Goal: Book appointment/travel/reservation

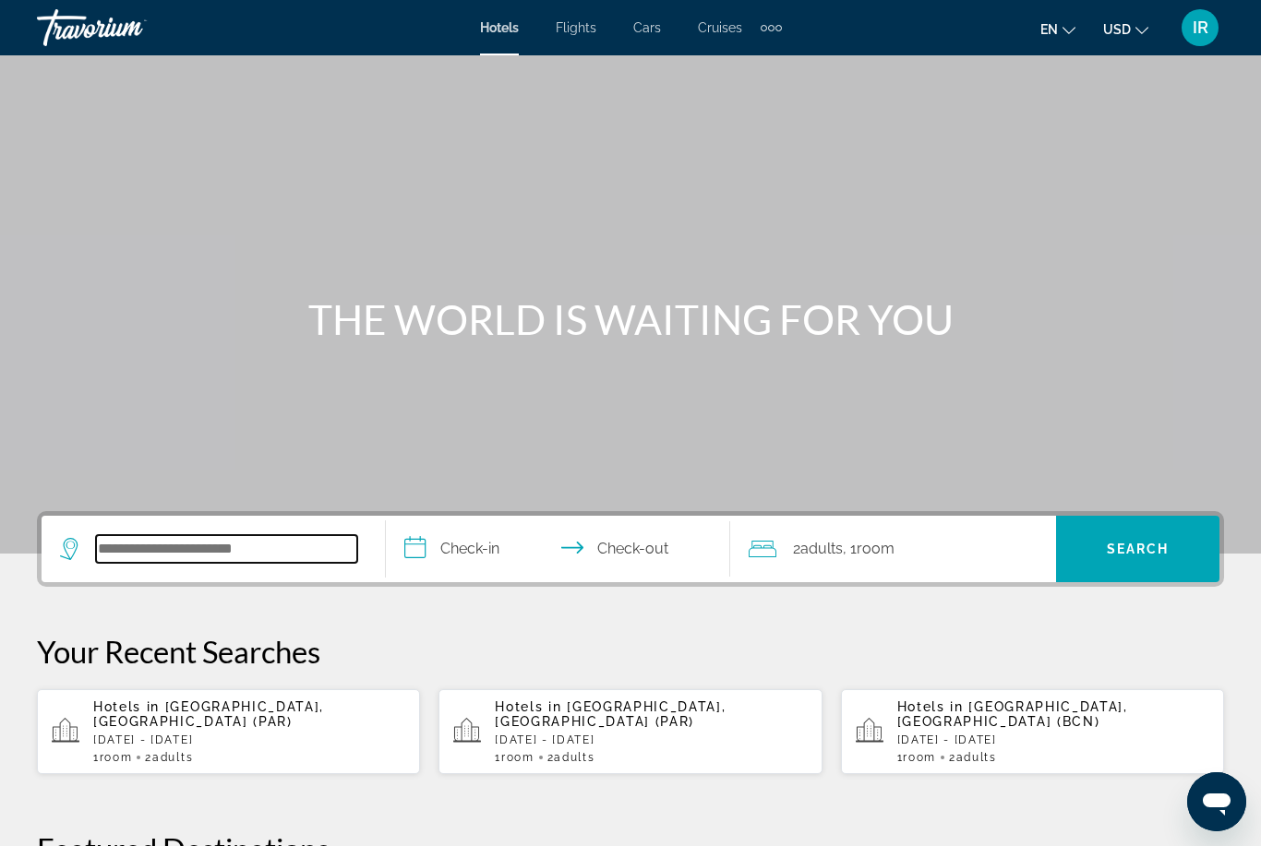
click at [185, 543] on input "Search widget" at bounding box center [226, 549] width 261 height 28
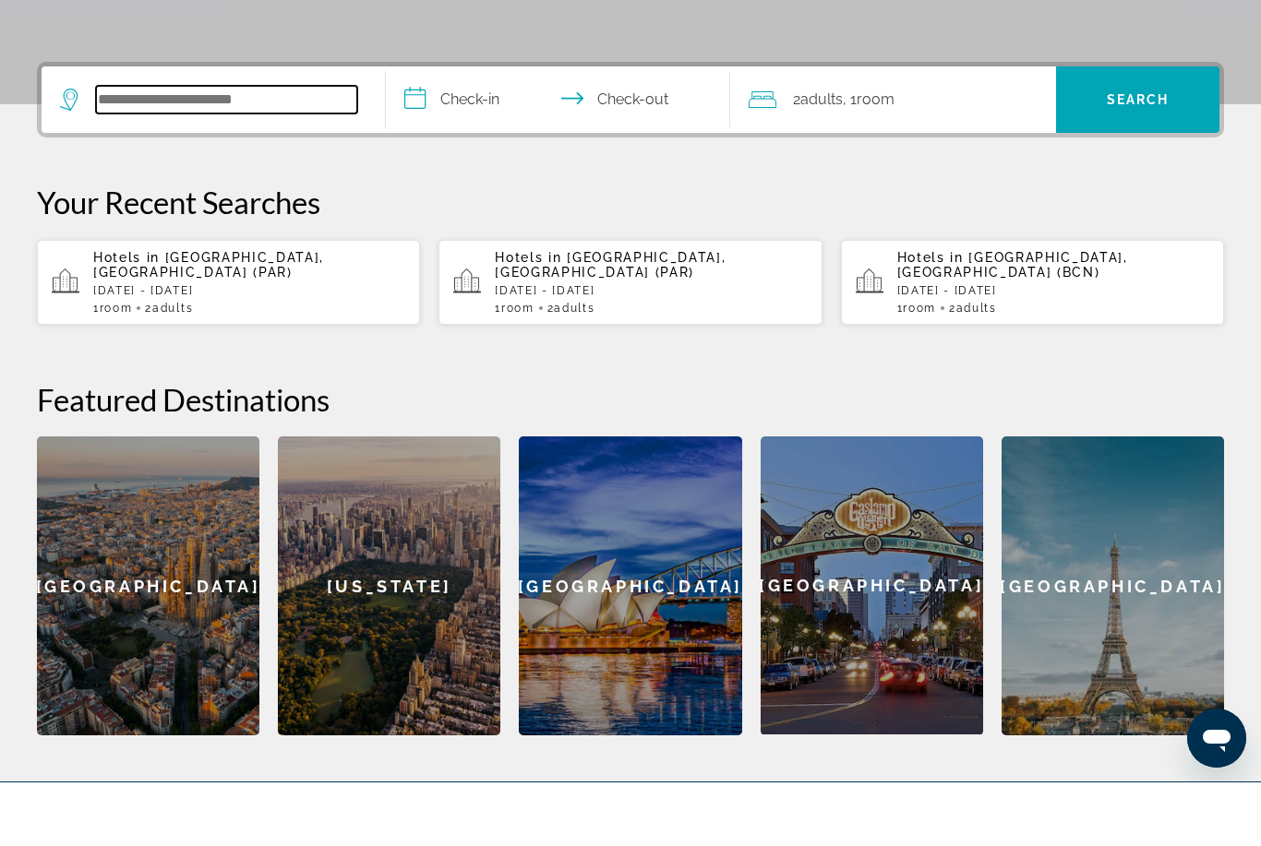
scroll to position [388, 0]
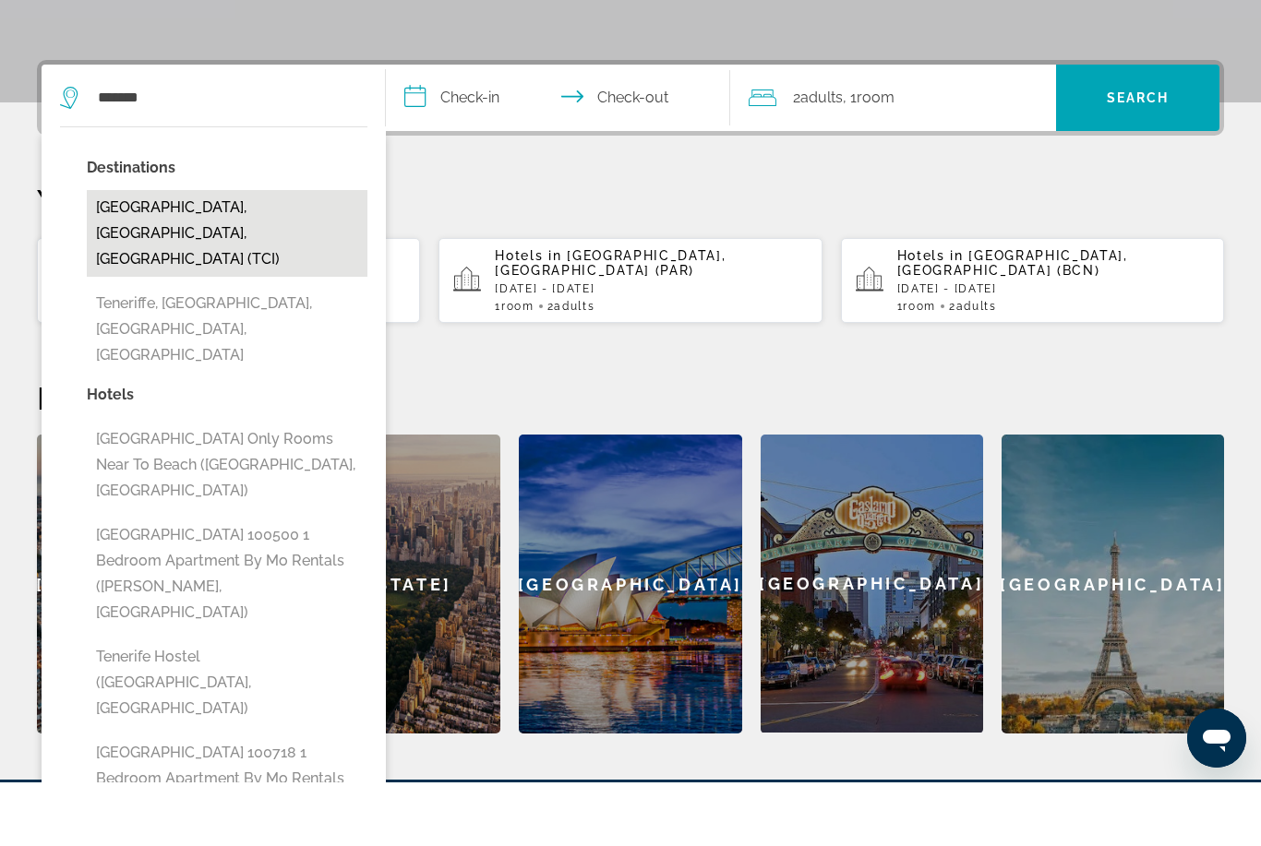
click at [285, 254] on button "Tenerife, Canary Islands, Spain (TCI)" at bounding box center [227, 297] width 281 height 87
type input "**********"
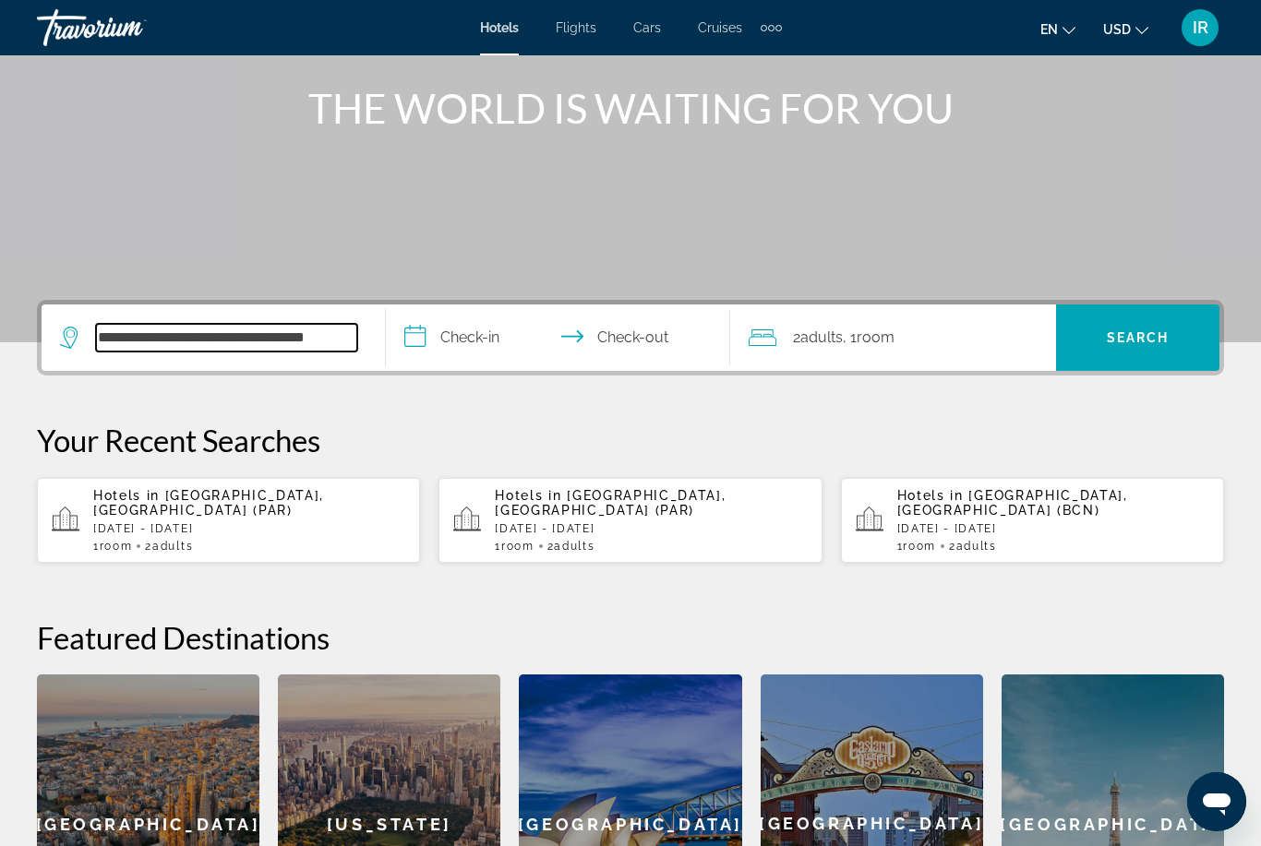
scroll to position [209, 0]
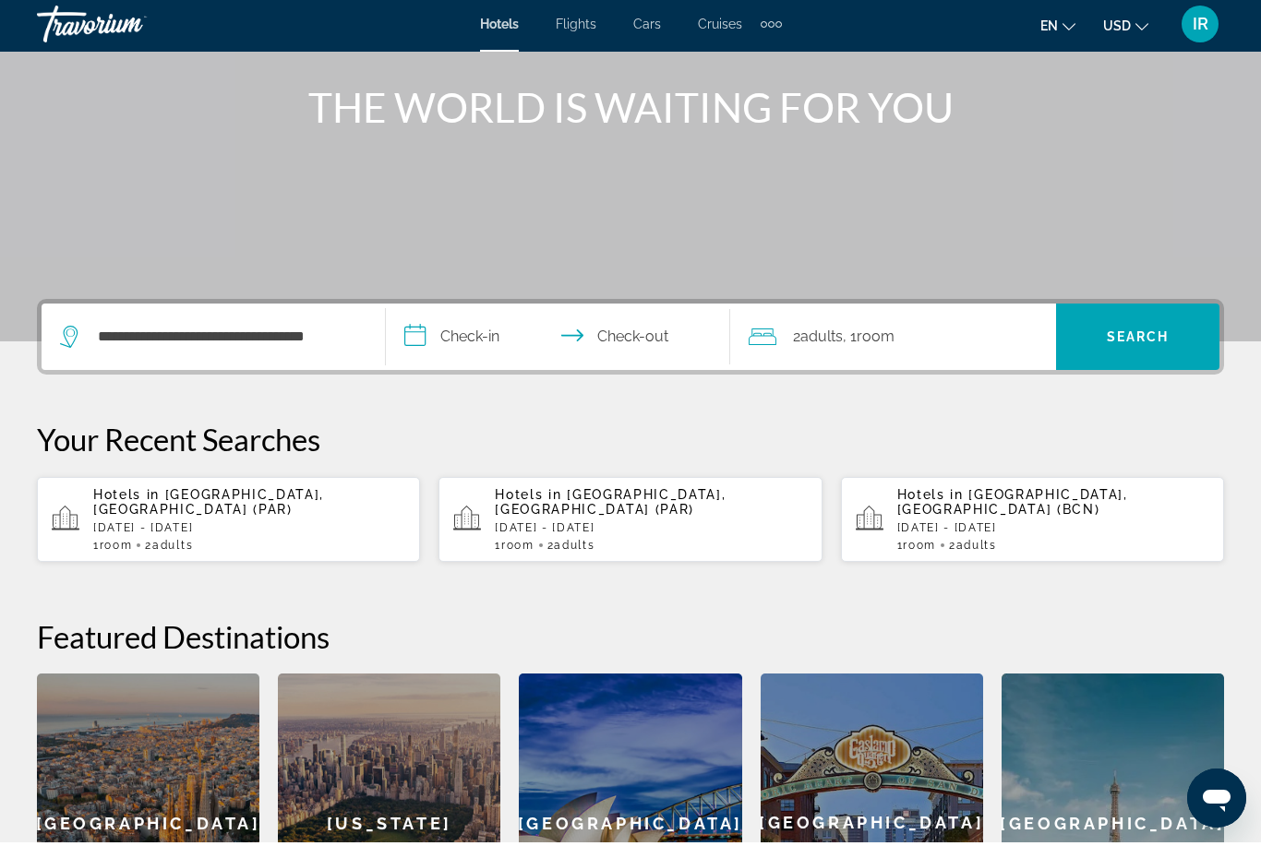
click at [516, 343] on input "**********" at bounding box center [562, 343] width 352 height 72
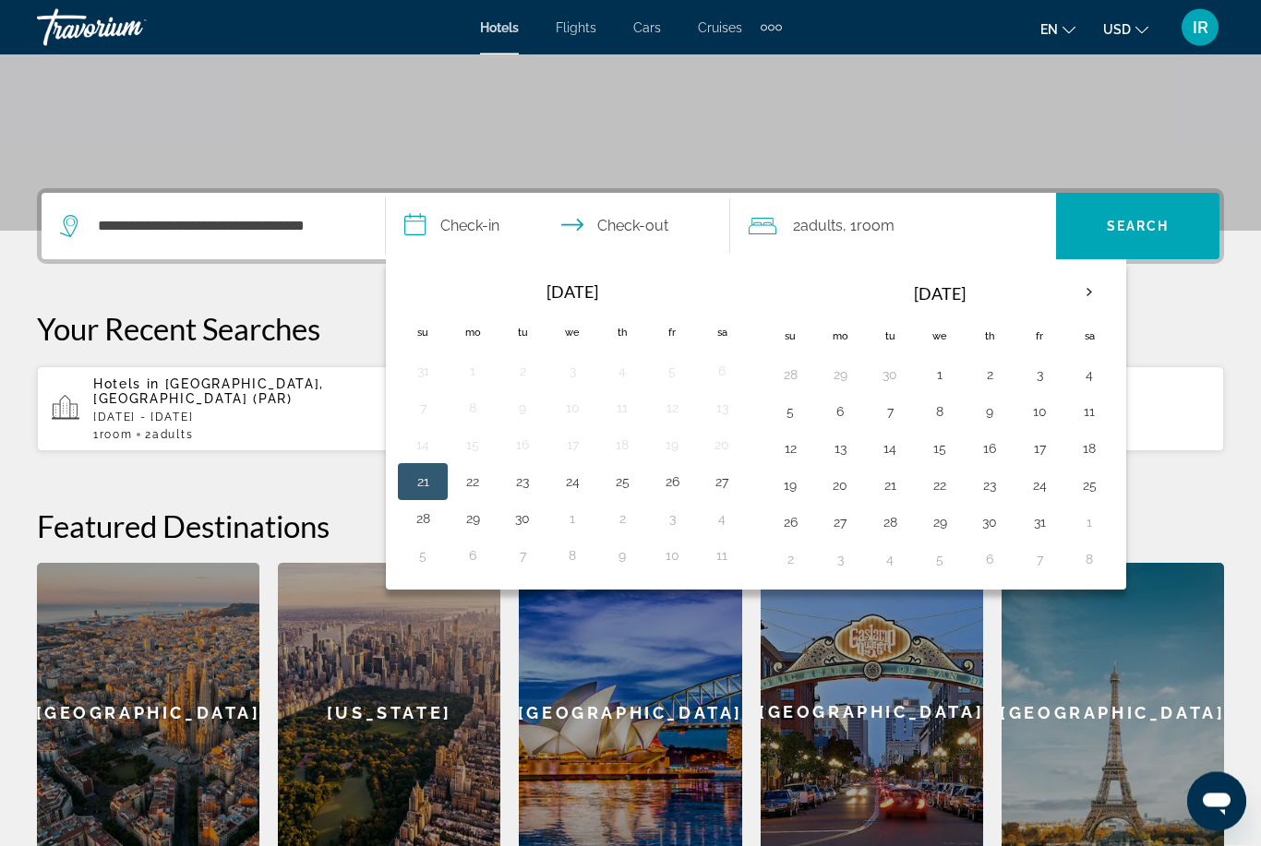
scroll to position [451, 0]
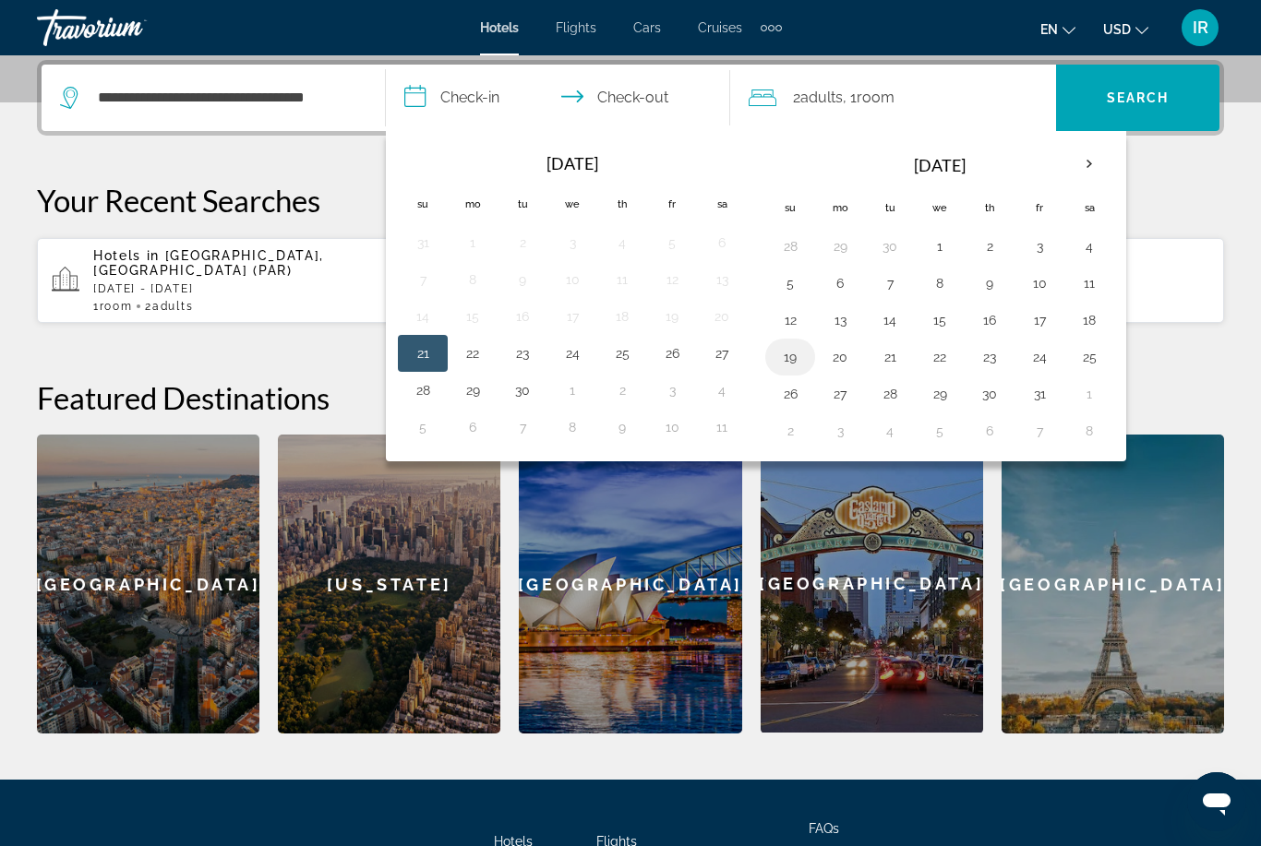
click at [801, 350] on button "19" at bounding box center [790, 357] width 30 height 26
click at [1103, 346] on button "25" at bounding box center [1089, 357] width 30 height 26
type input "**********"
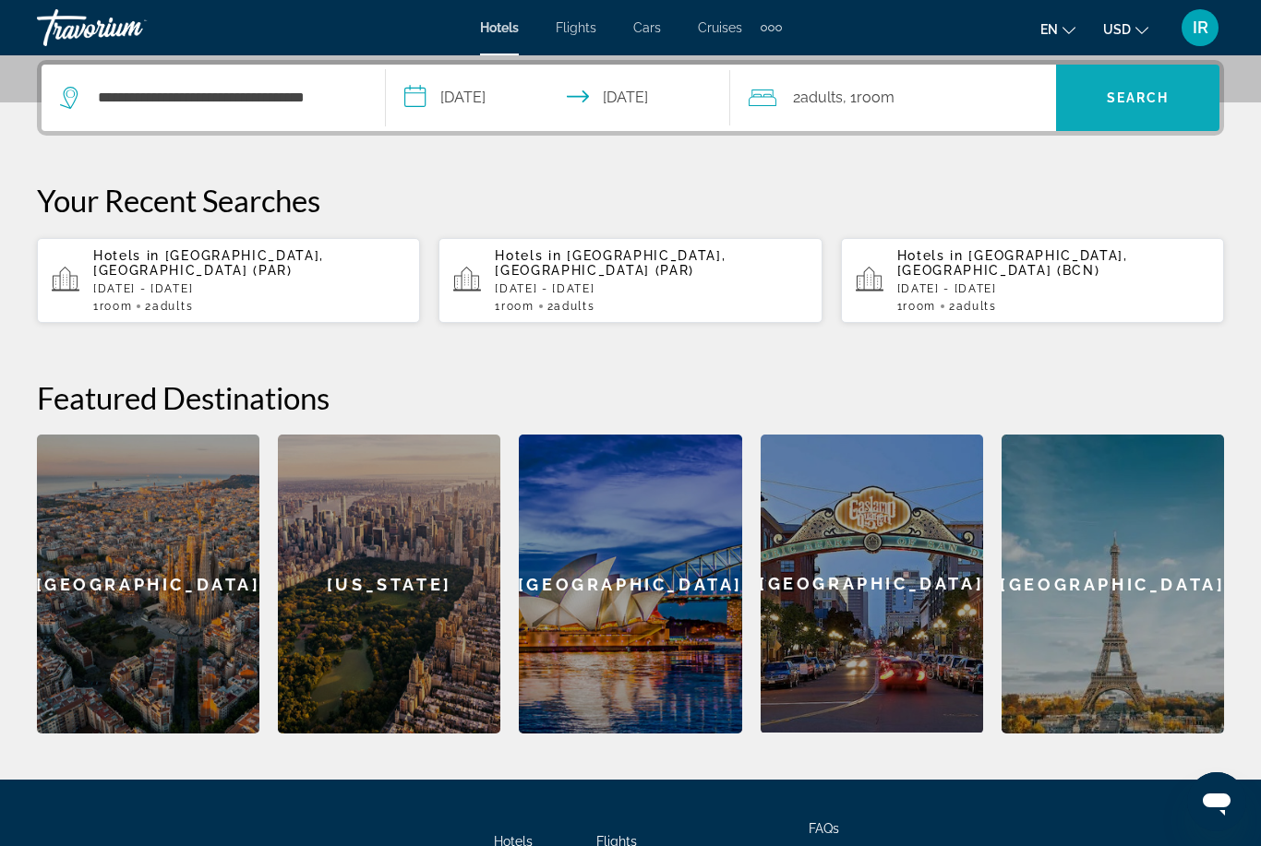
click at [1149, 88] on span "Search widget" at bounding box center [1137, 98] width 163 height 44
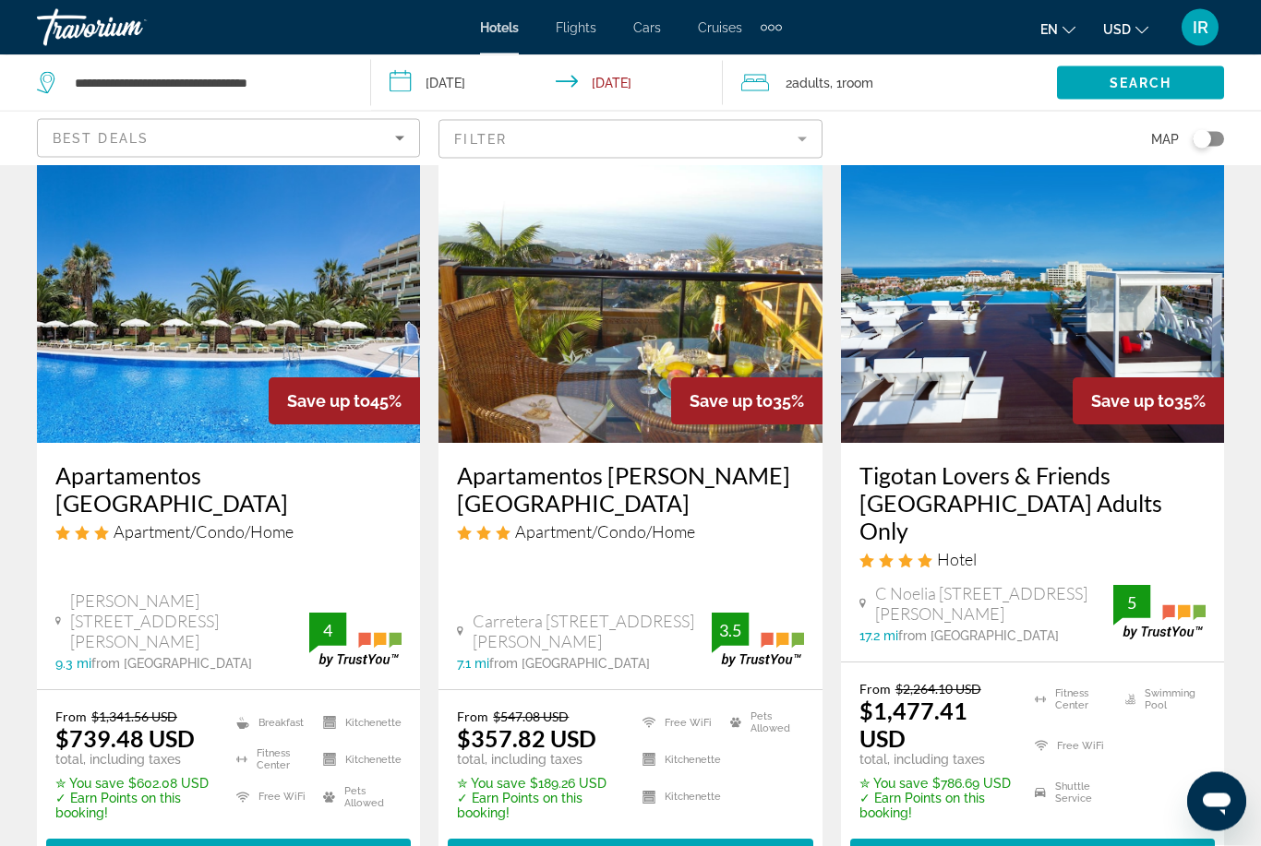
scroll to position [86, 0]
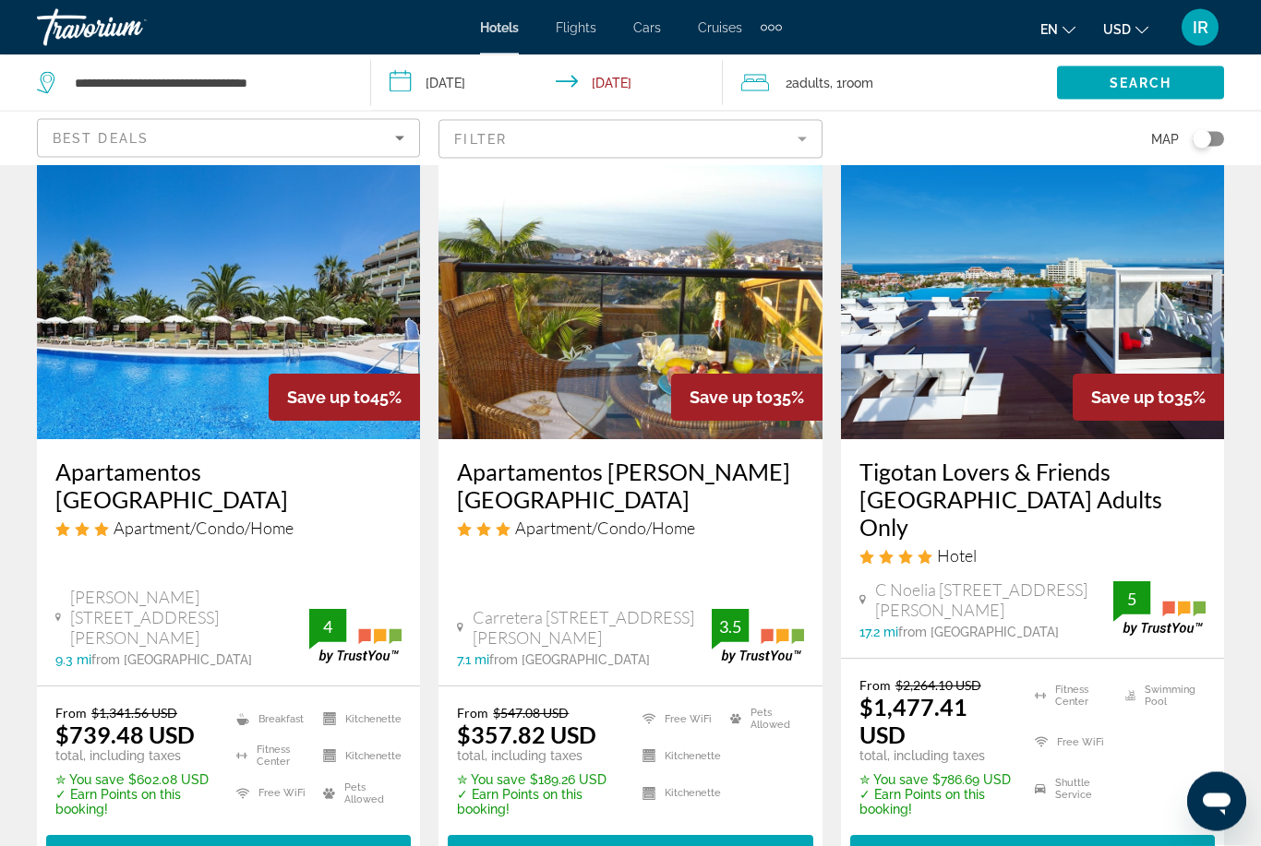
click at [1118, 28] on span "USD" at bounding box center [1117, 29] width 28 height 15
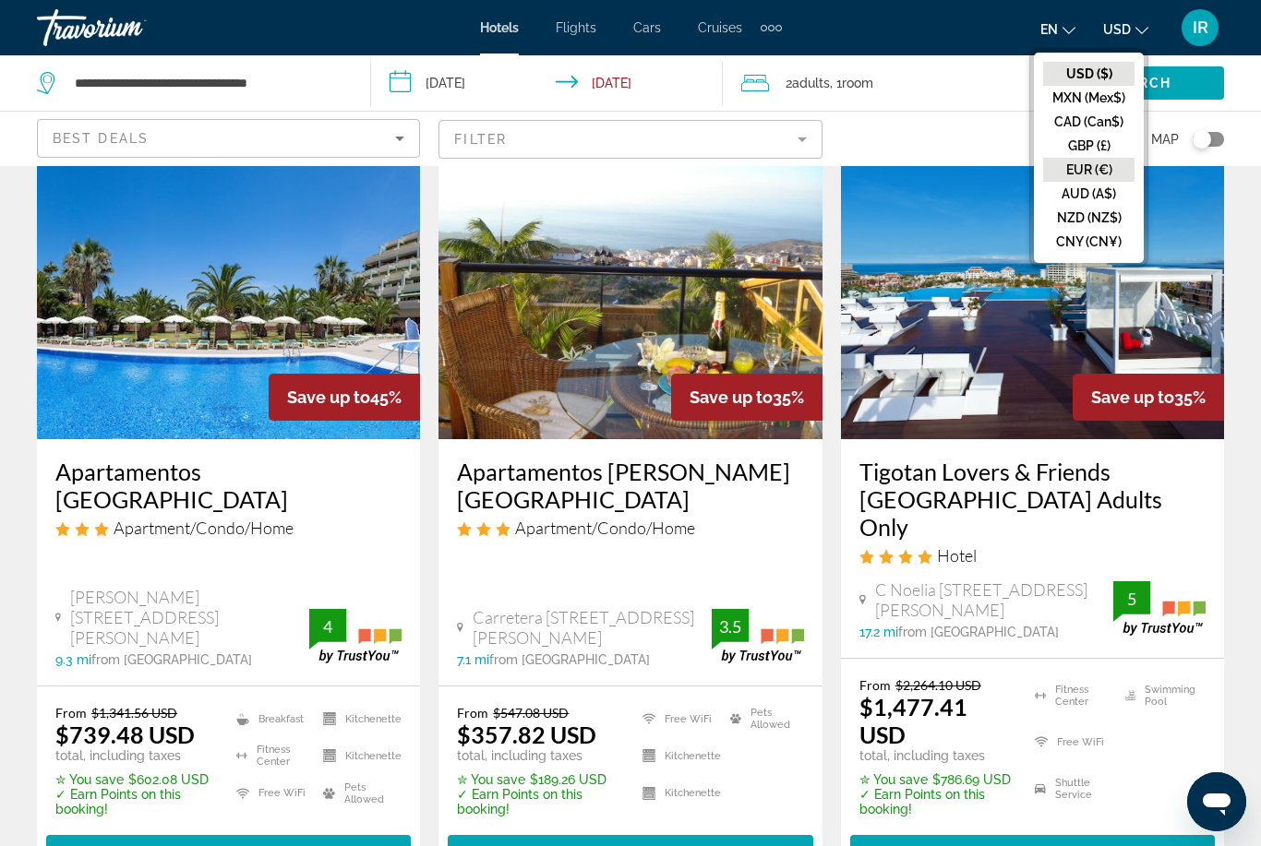
click at [1104, 167] on button "EUR (€)" at bounding box center [1088, 170] width 91 height 24
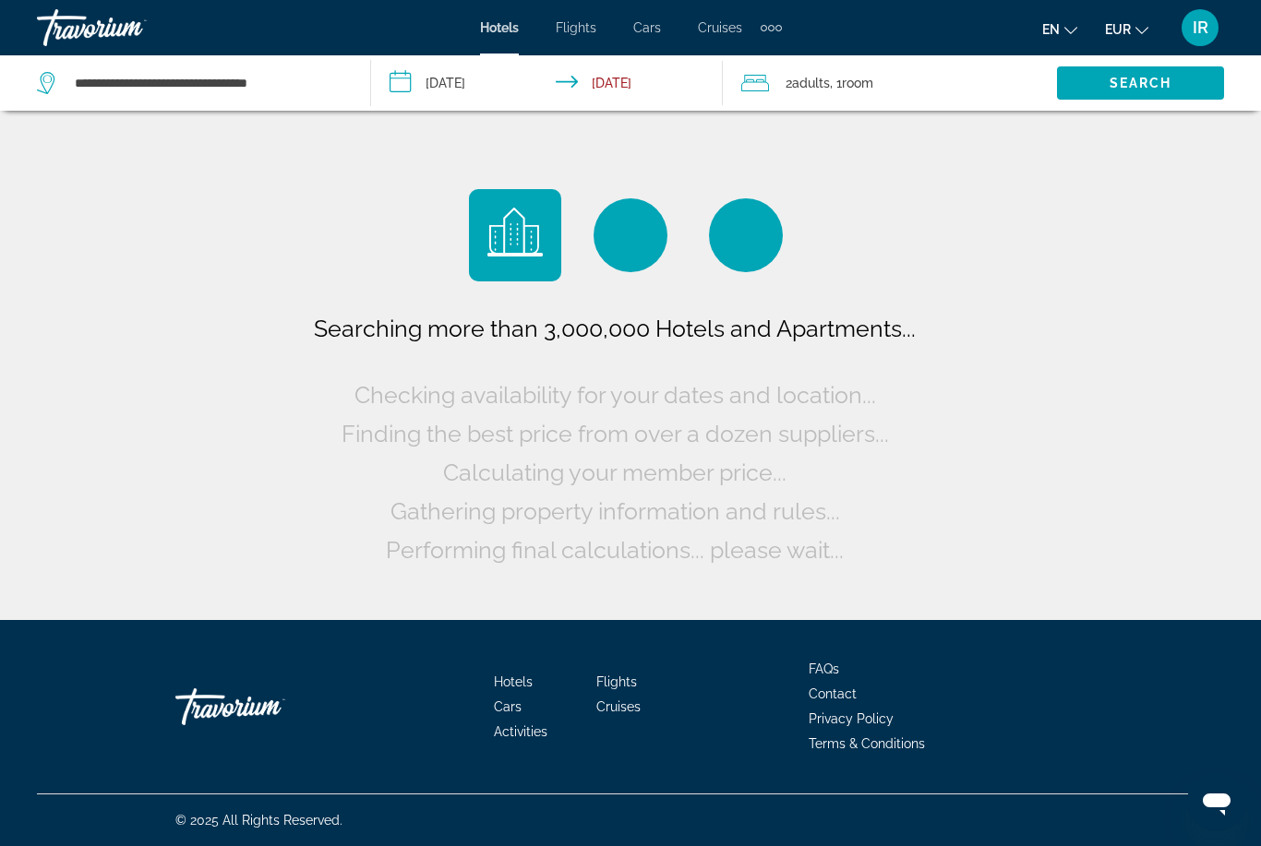
scroll to position [0, 0]
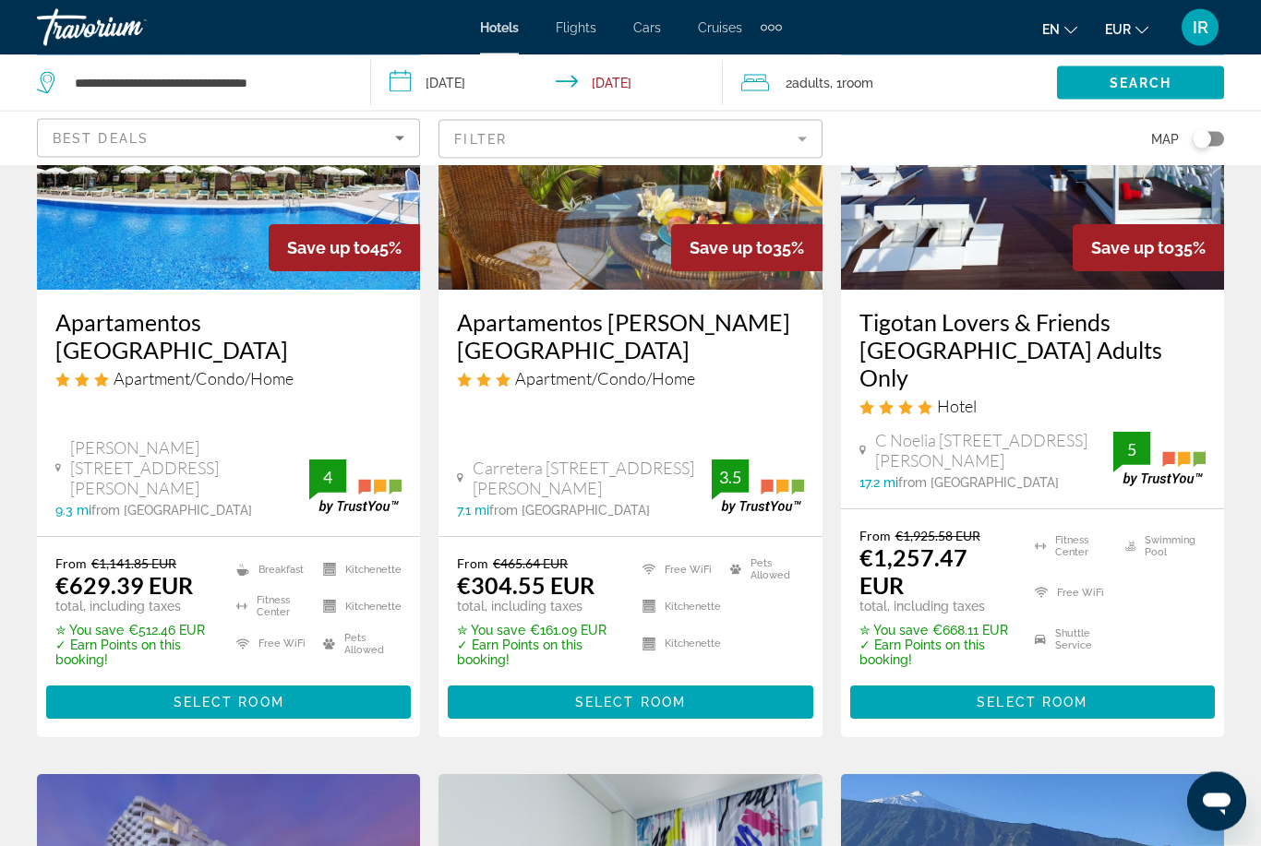
scroll to position [236, 0]
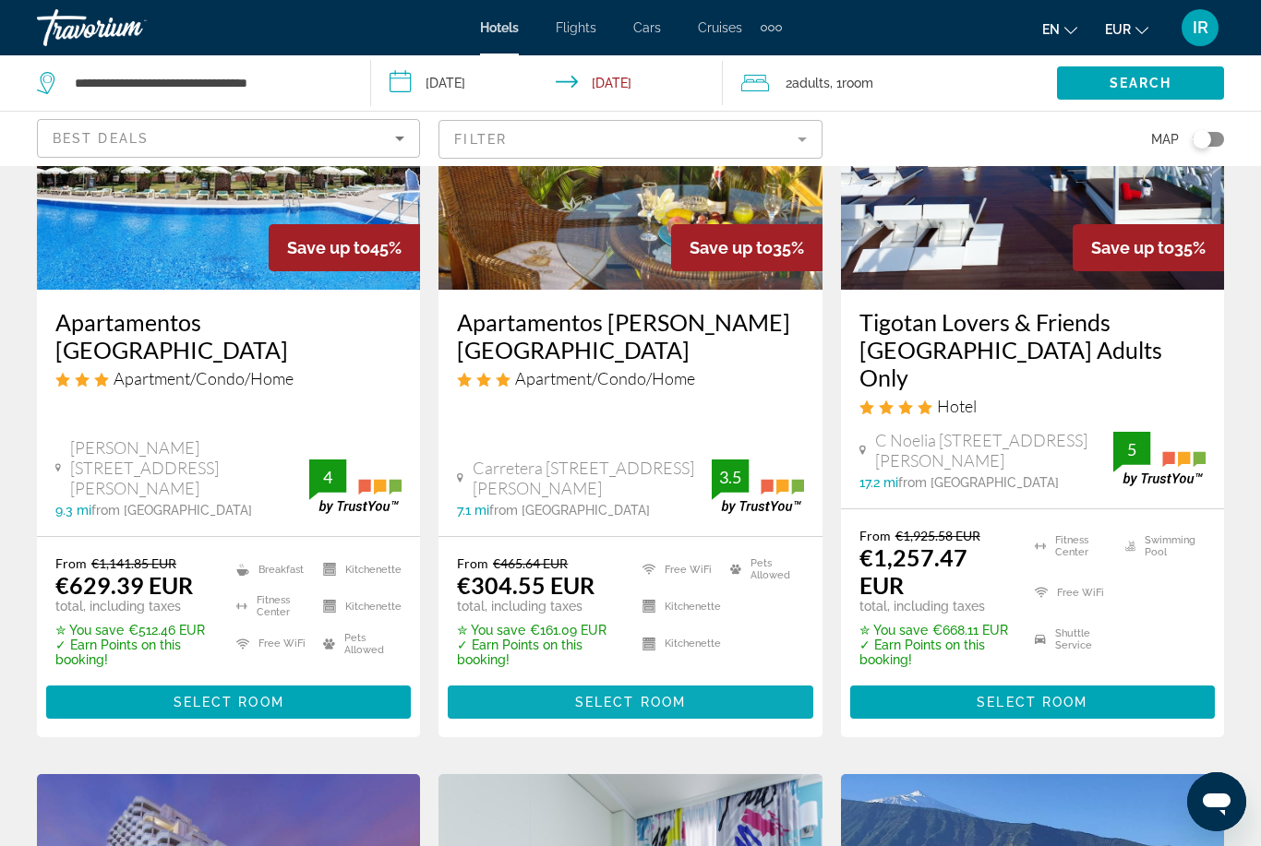
click at [634, 695] on span "Select Room" at bounding box center [630, 702] width 111 height 15
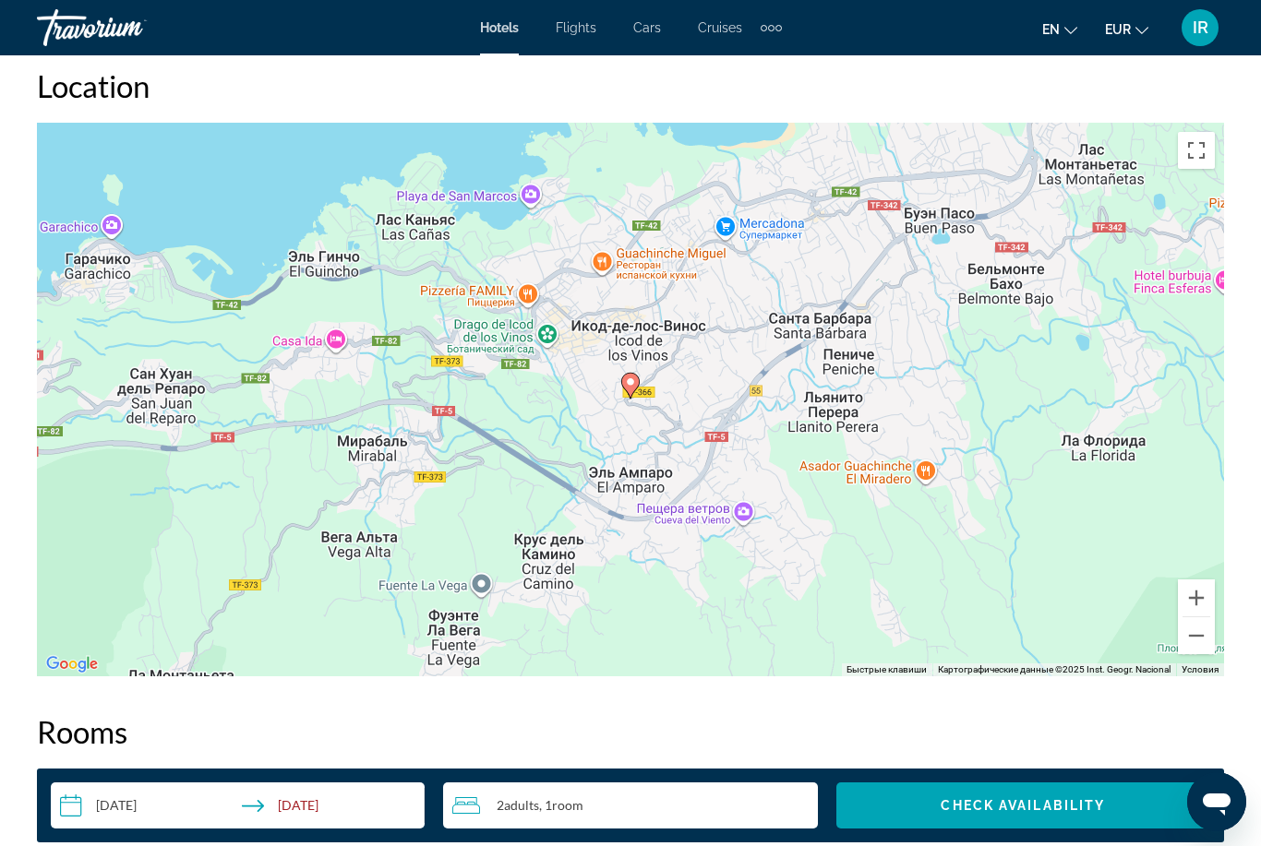
scroll to position [2066, 0]
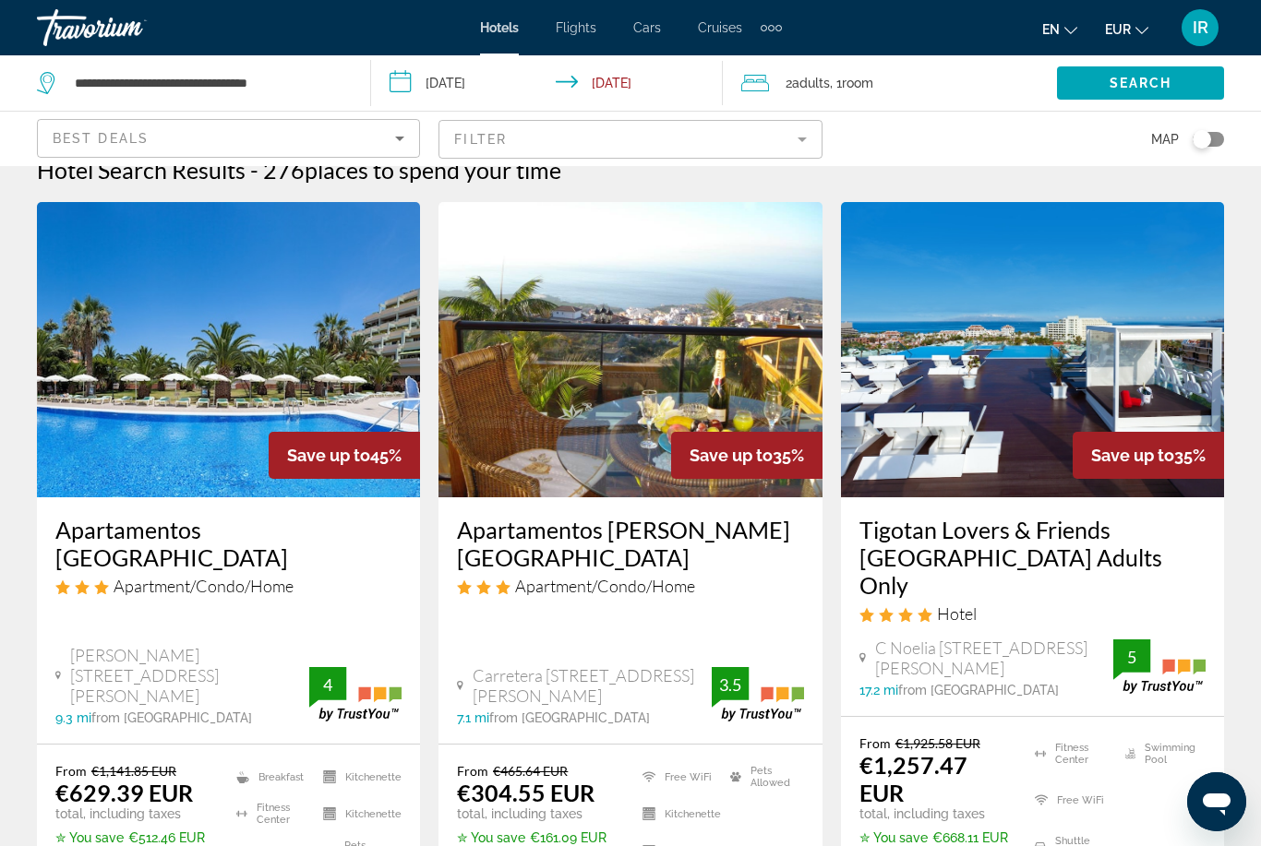
scroll to position [36, 0]
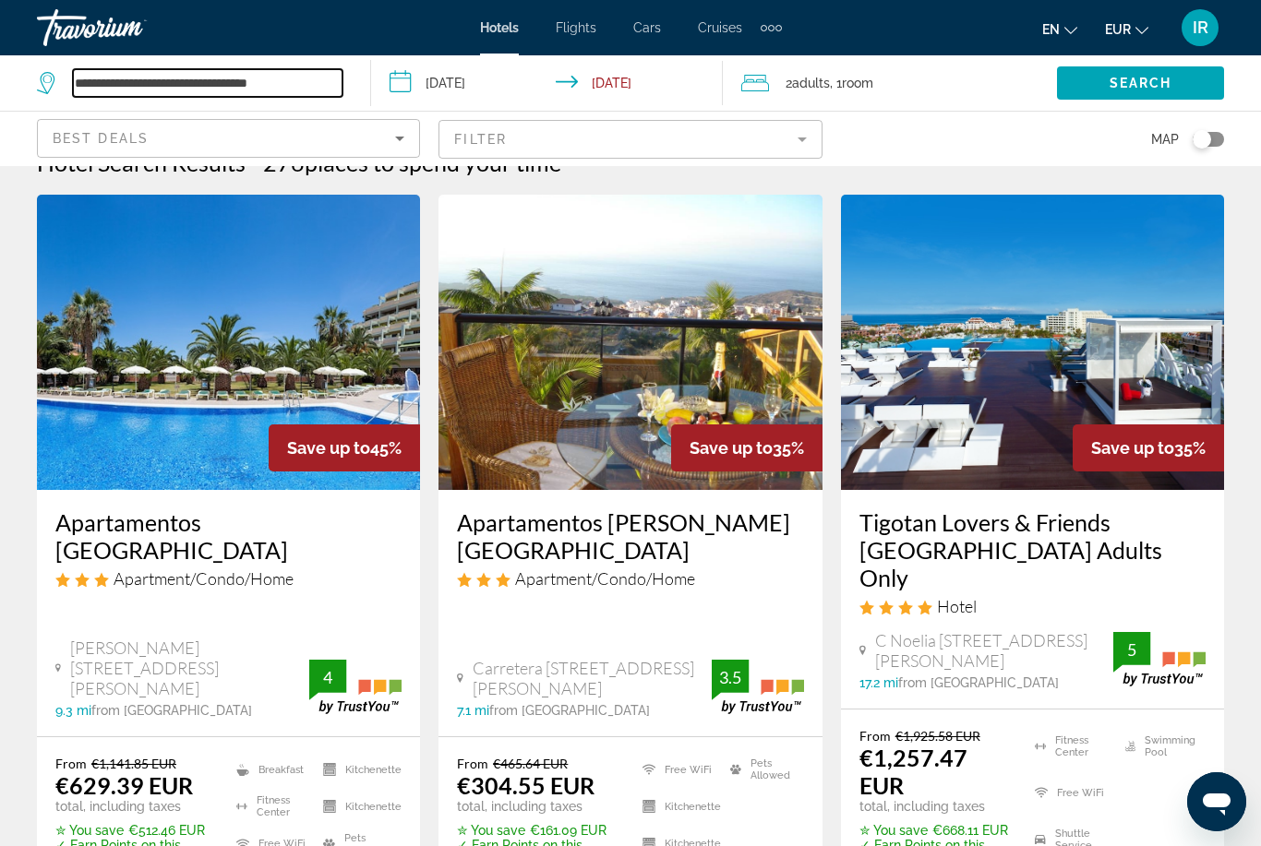
click at [158, 75] on input "**********" at bounding box center [207, 83] width 269 height 28
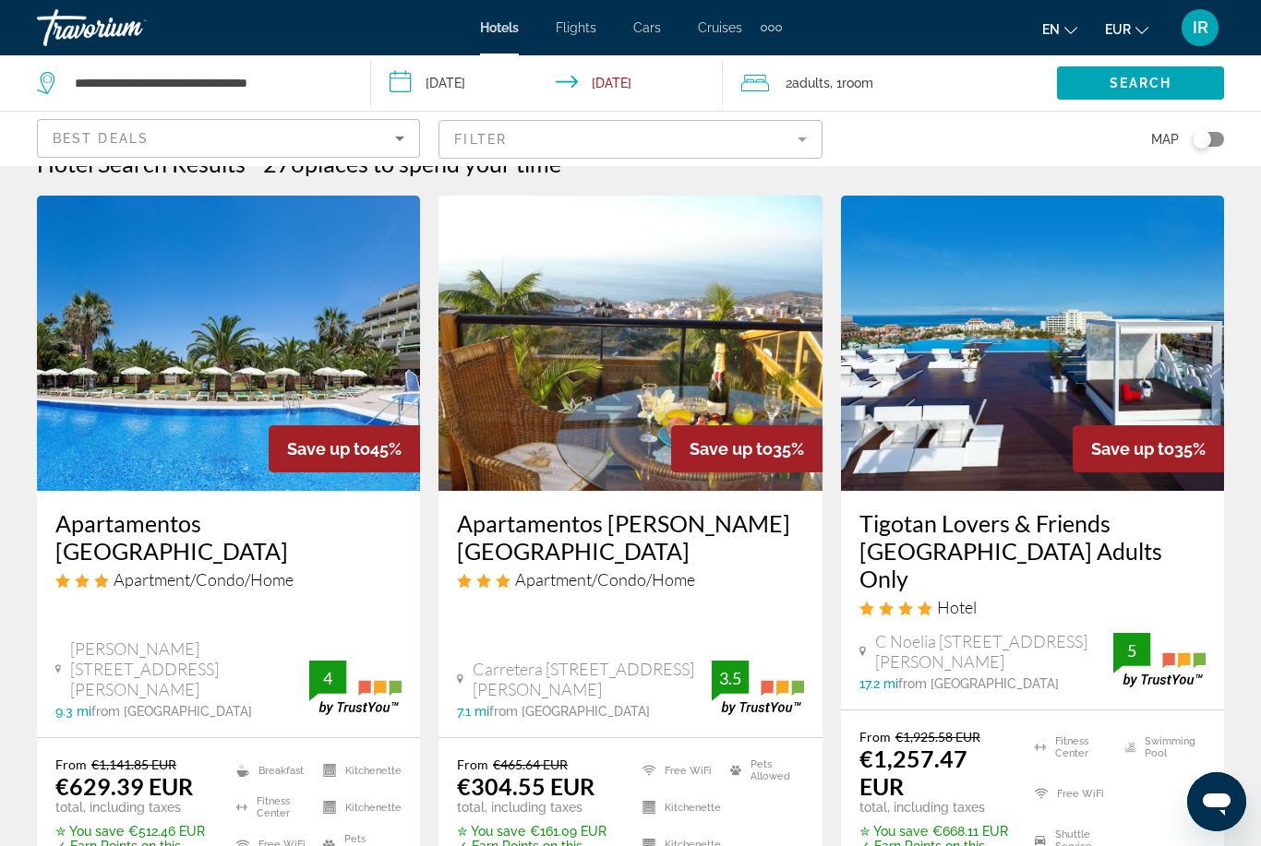
click at [41, 75] on icon "Search widget" at bounding box center [48, 83] width 22 height 22
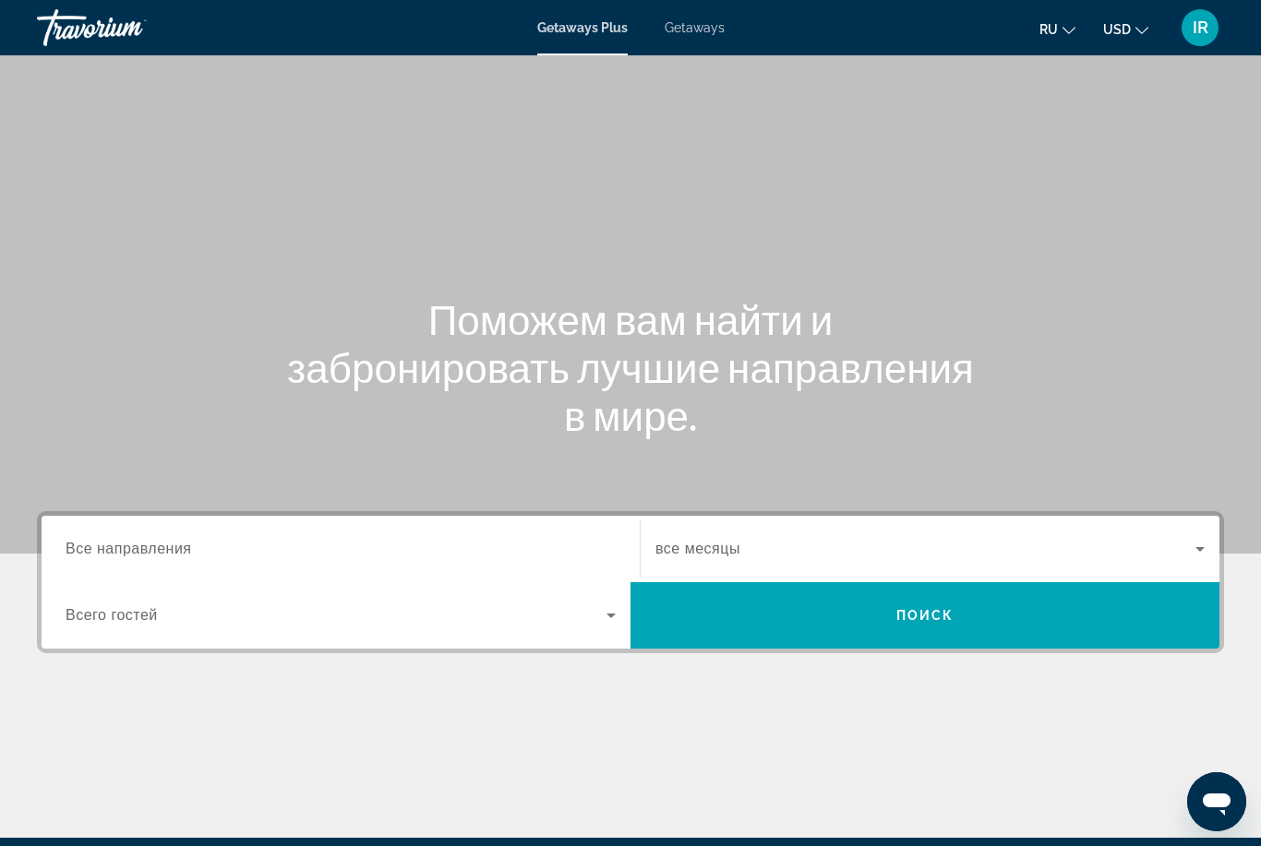
click at [293, 557] on input "Destination Все направления" at bounding box center [341, 550] width 550 height 22
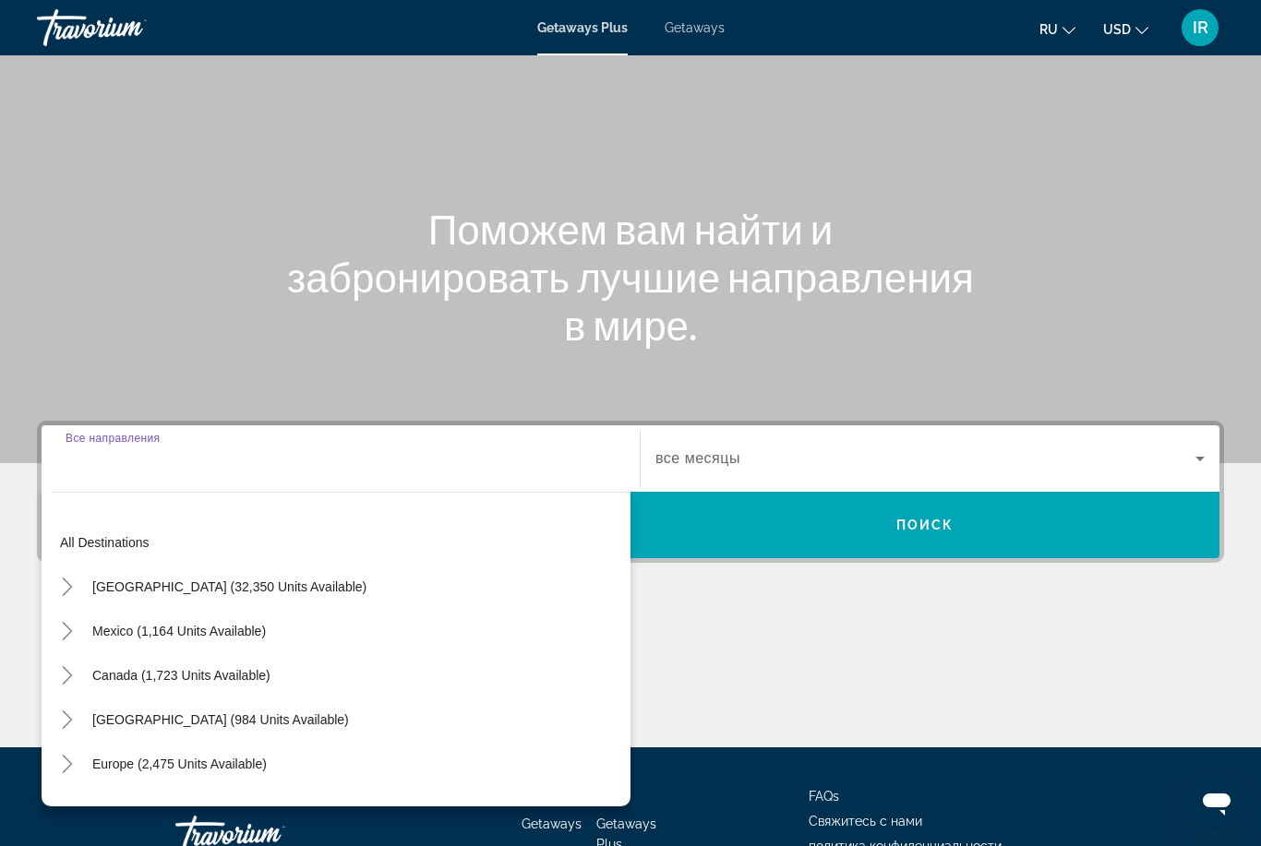
scroll to position [218, 0]
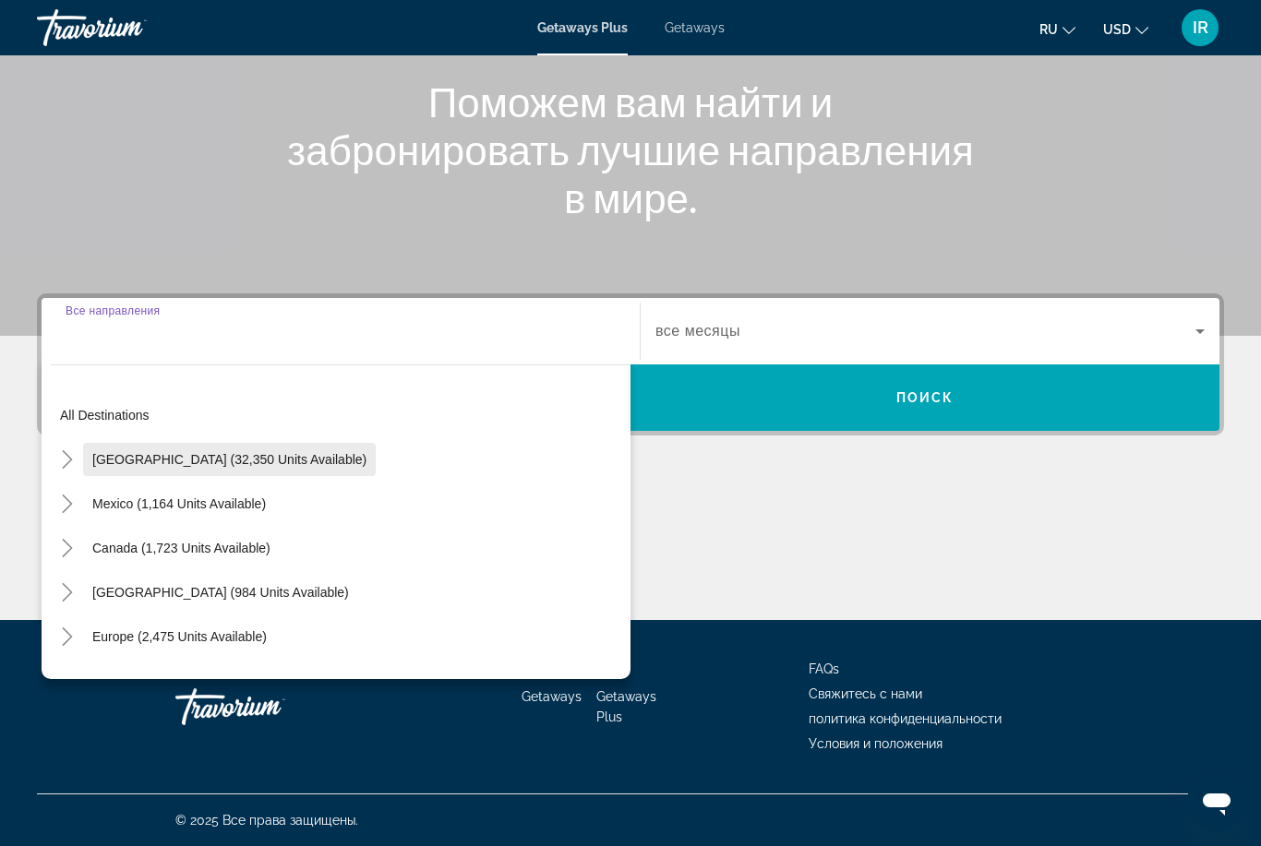
click at [269, 473] on span "Search widget" at bounding box center [229, 459] width 293 height 44
type input "**********"
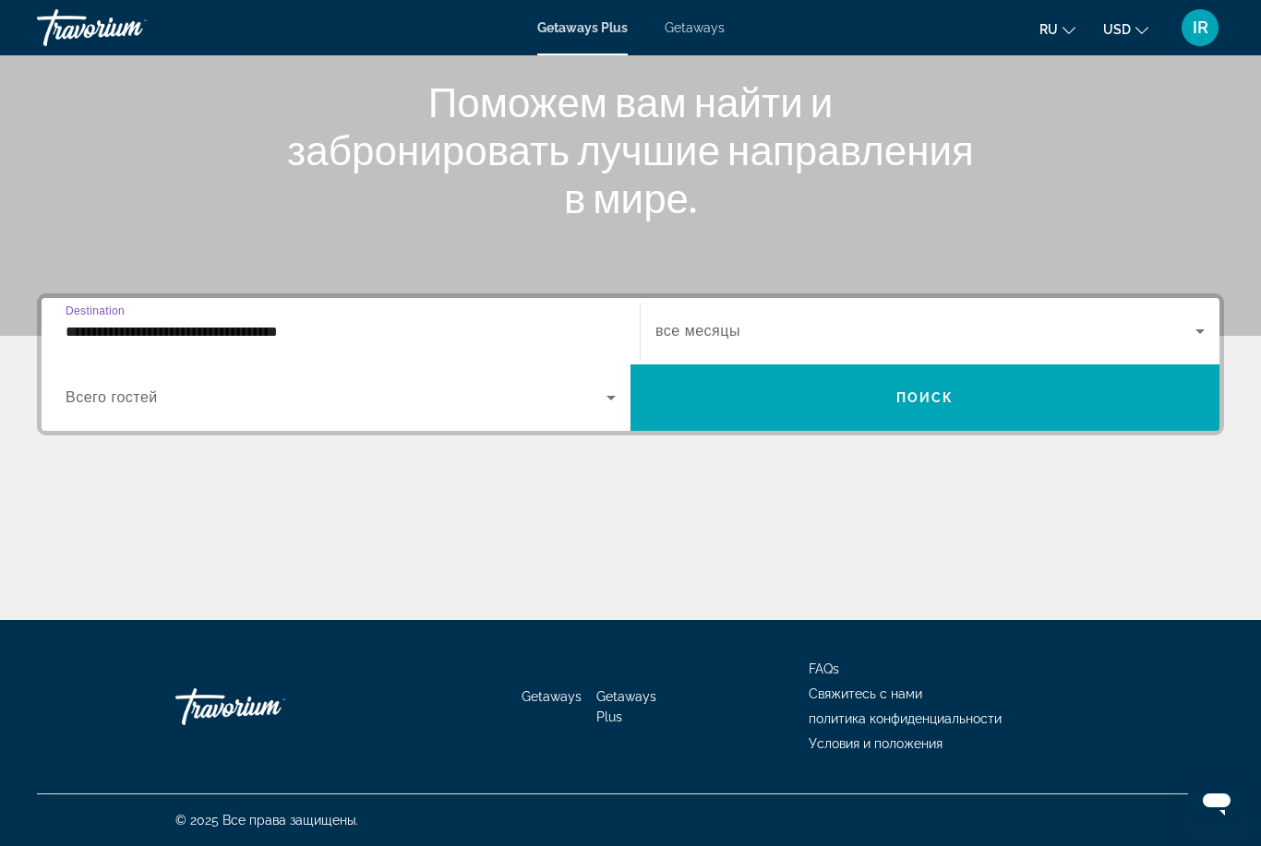
click at [556, 402] on span "Search widget" at bounding box center [336, 398] width 541 height 22
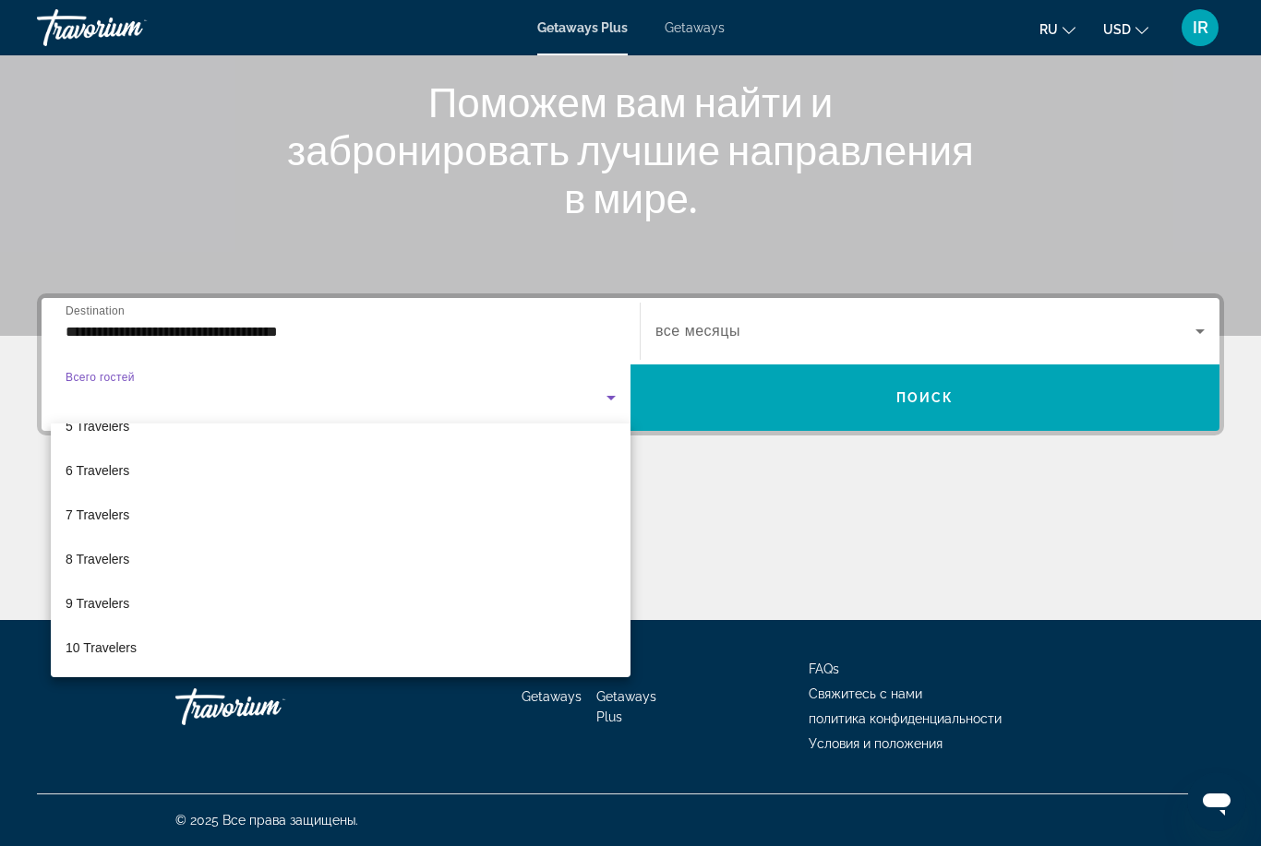
scroll to position [204, 0]
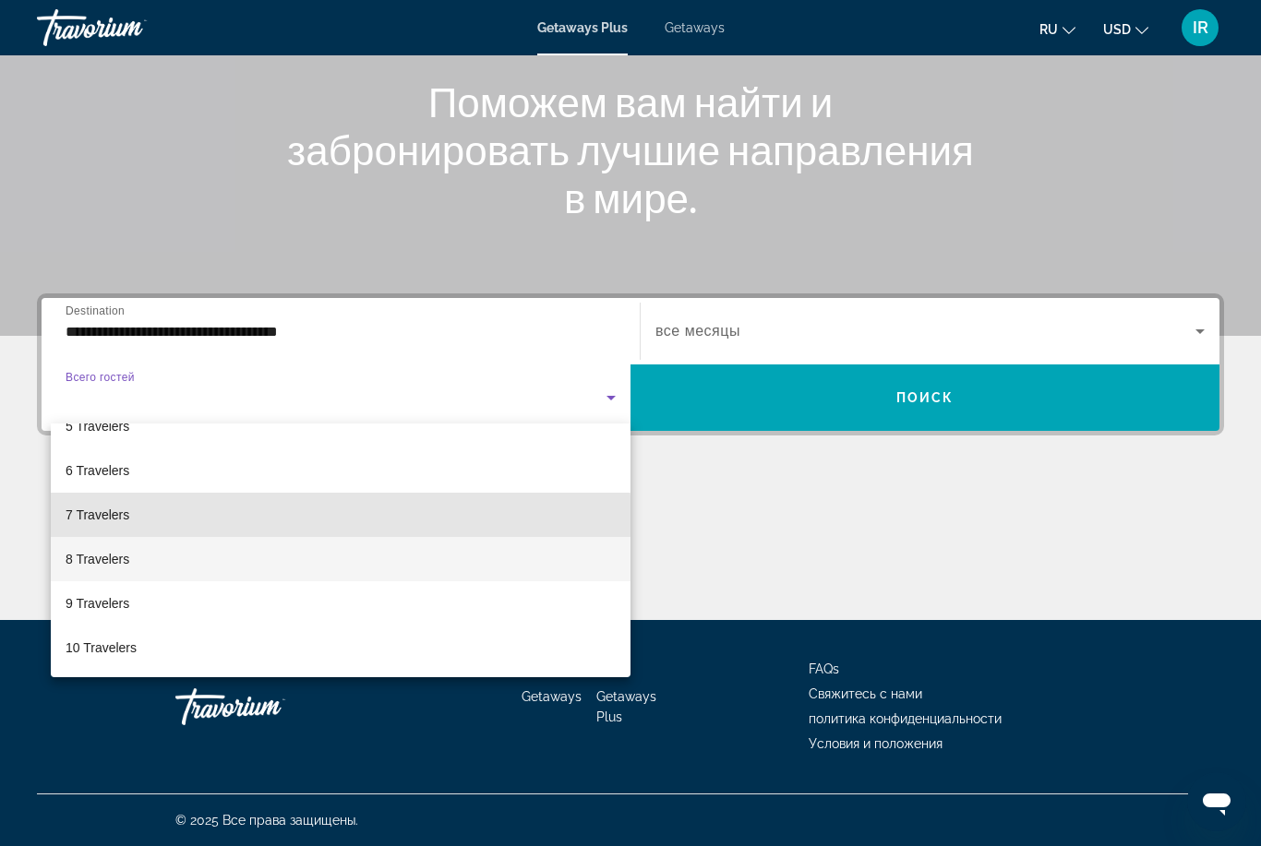
click at [172, 537] on mat-option "8 Travelers" at bounding box center [341, 559] width 580 height 44
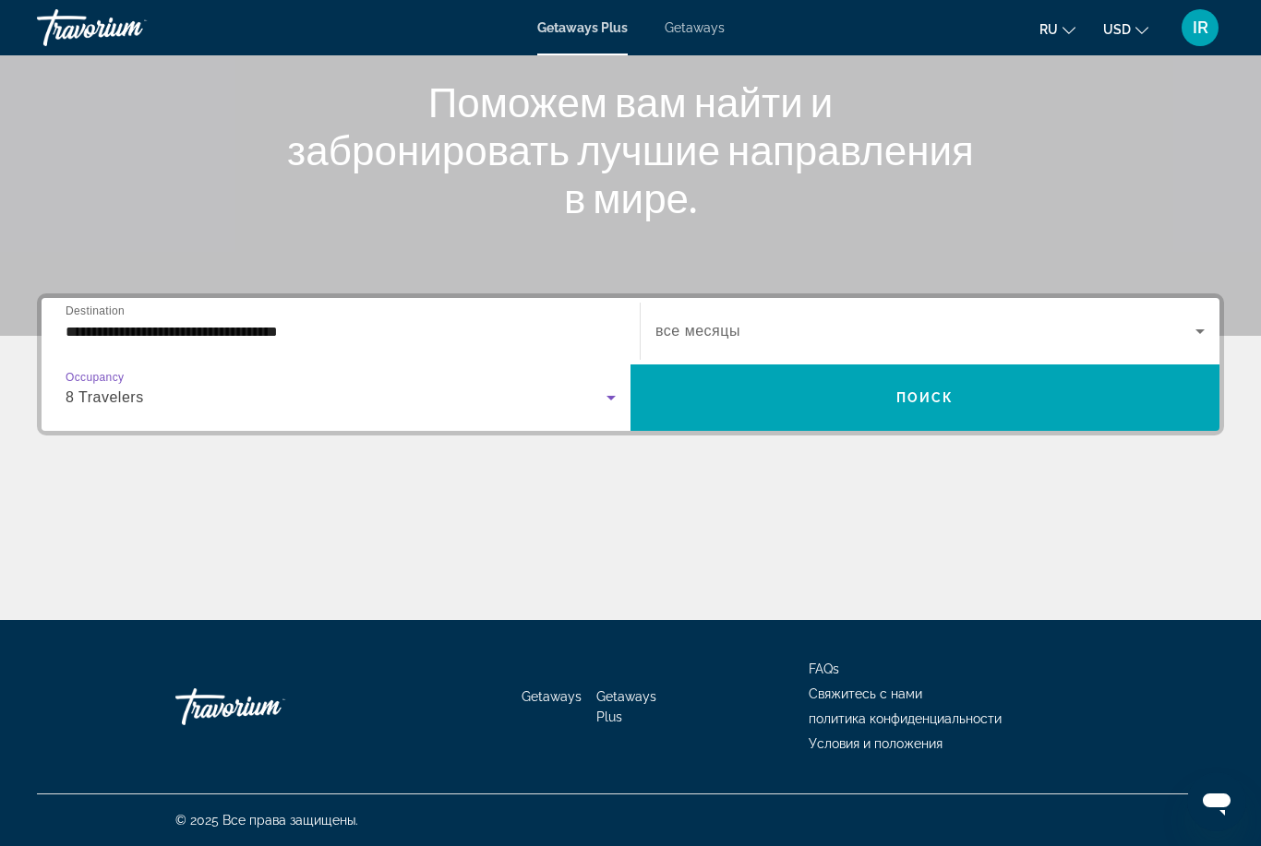
click at [905, 326] on span "Search widget" at bounding box center [925, 331] width 540 height 22
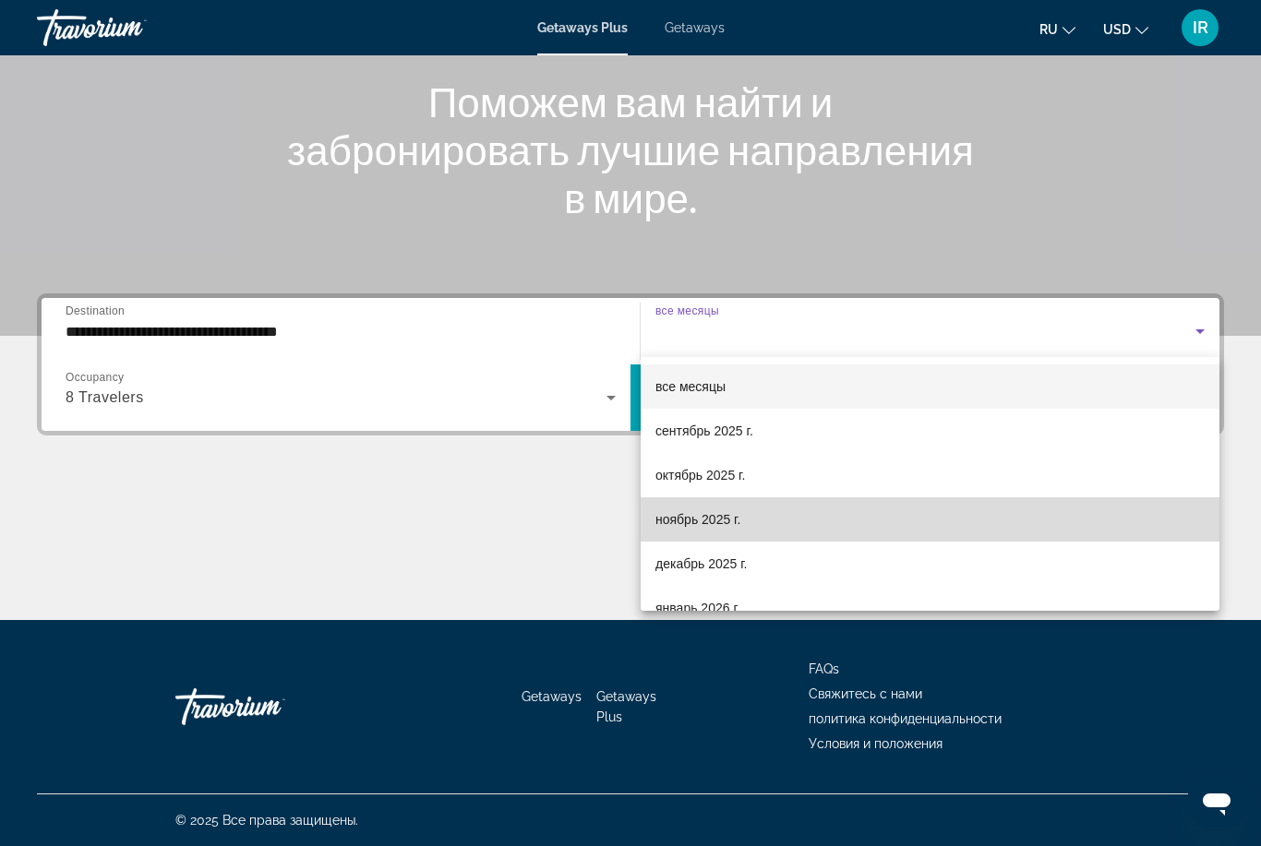
click at [785, 514] on mat-option "ноябрь 2025 г." at bounding box center [929, 519] width 579 height 44
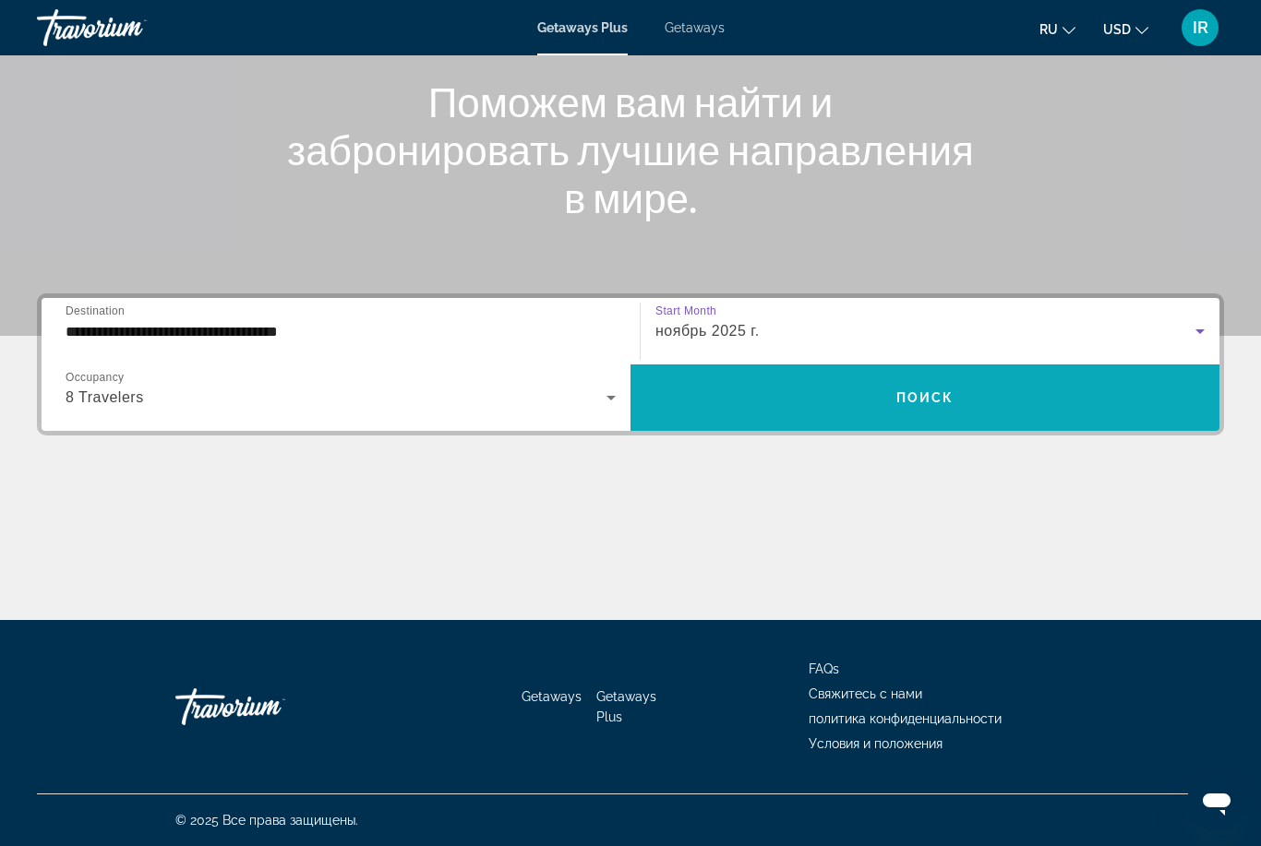
click at [854, 382] on span "Search widget" at bounding box center [924, 398] width 589 height 44
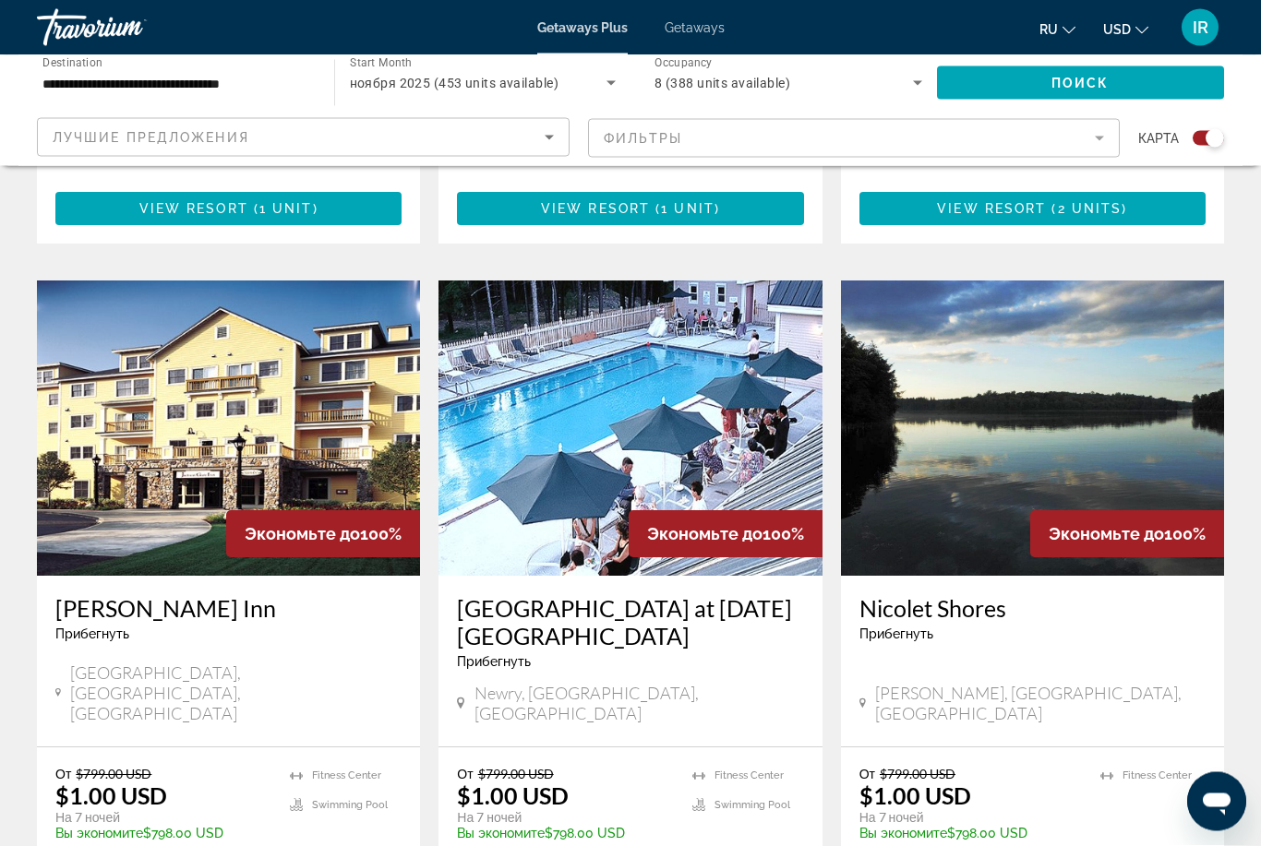
scroll to position [1200, 0]
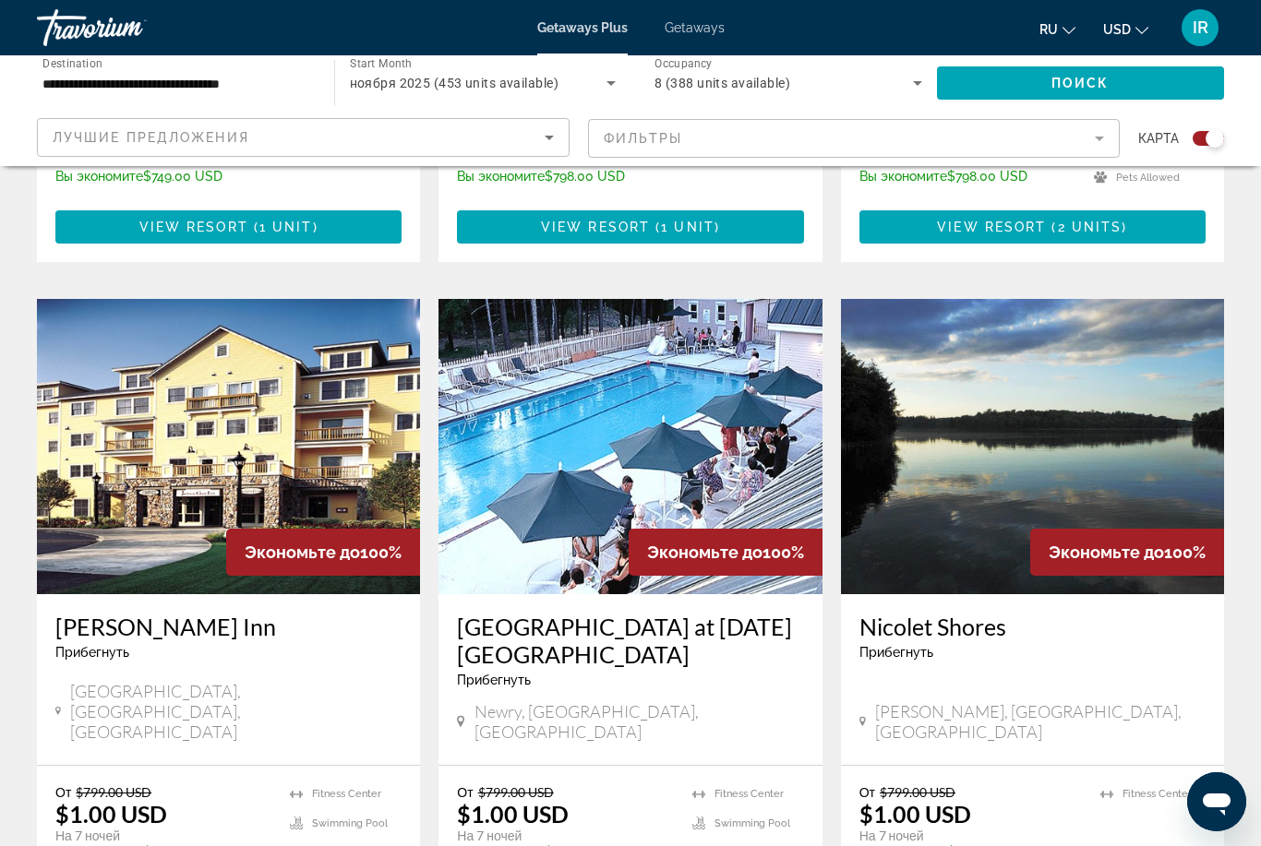
click at [679, 391] on img "Main content" at bounding box center [629, 446] width 383 height 295
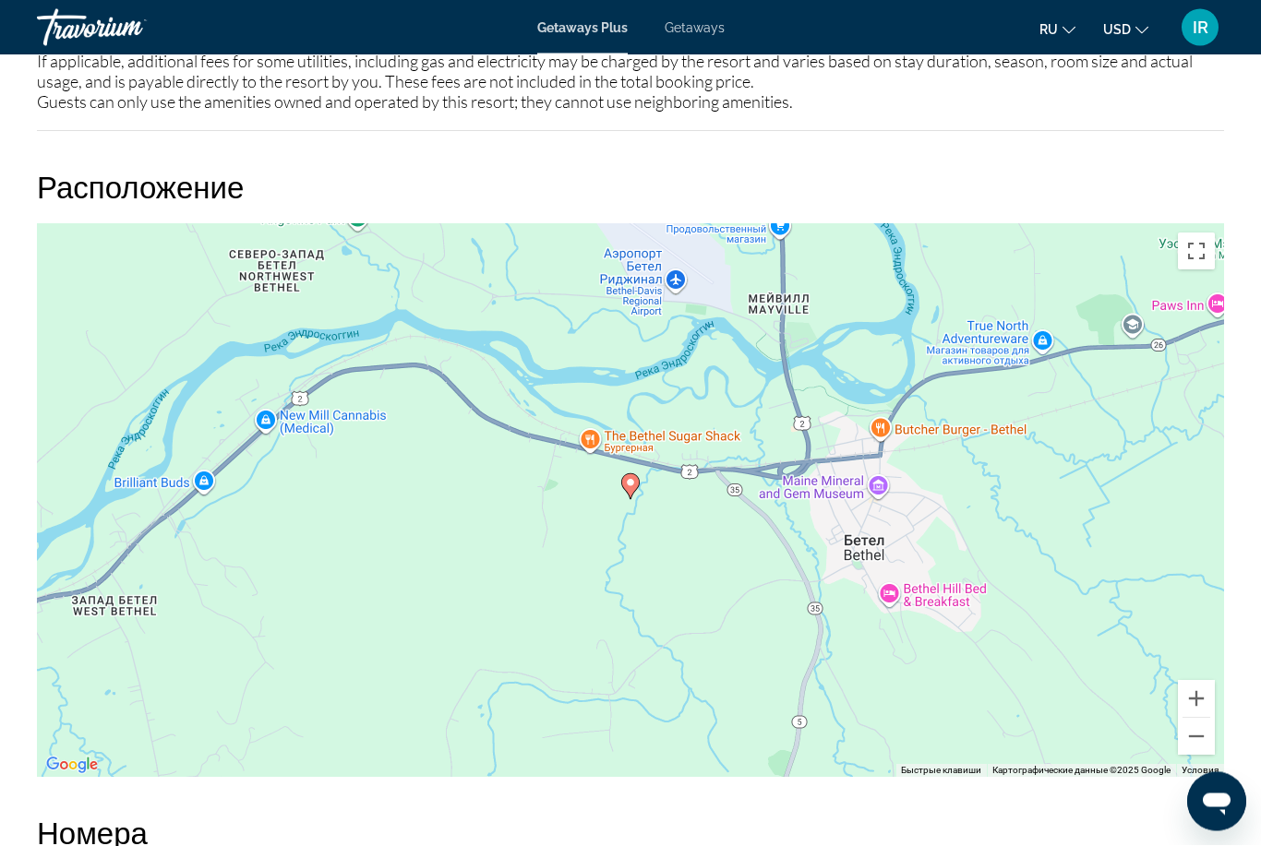
scroll to position [2242, 0]
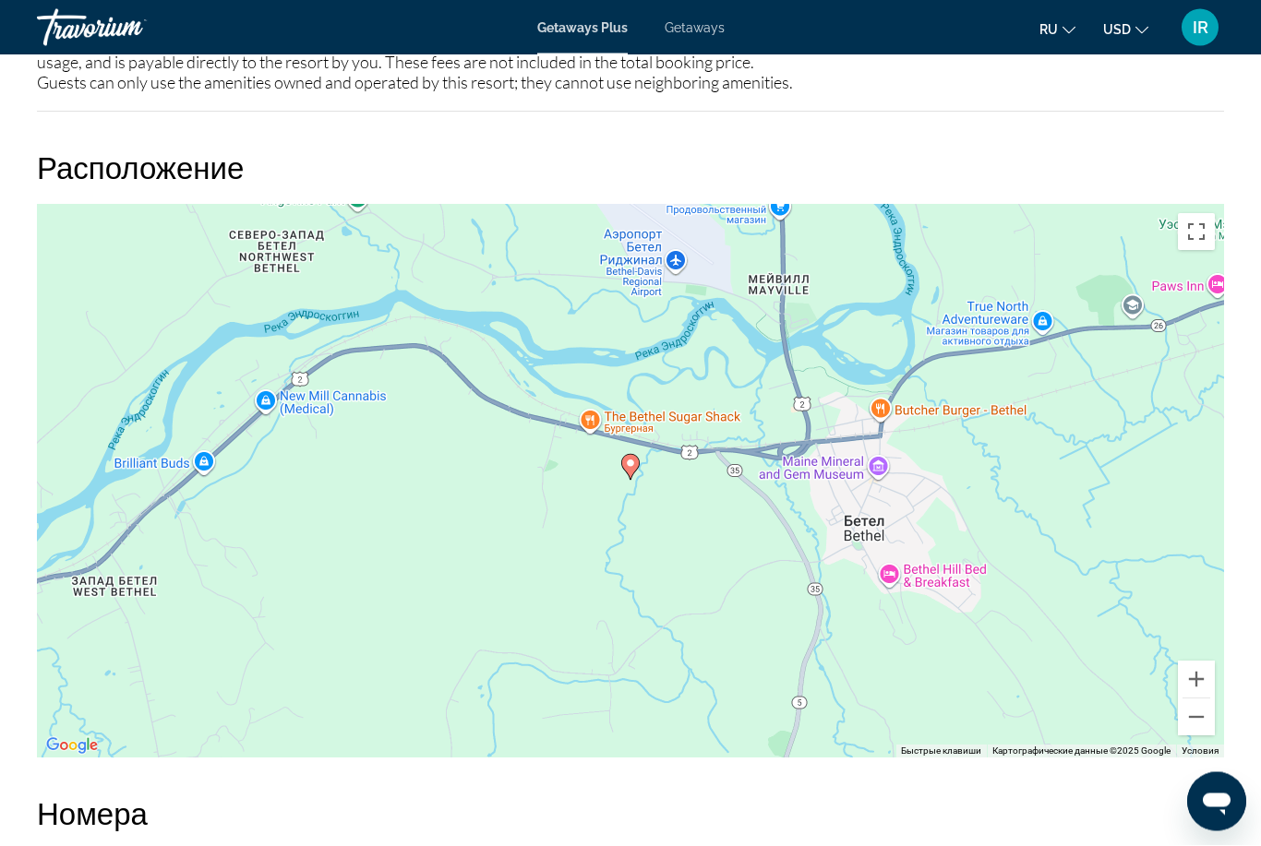
click at [1196, 741] on div "Чтобы активировать перетаскивание с помощью клавиатуры, нажмите Alt + Ввод. Пос…" at bounding box center [630, 482] width 1187 height 554
click at [1199, 726] on button "Уменьшить" at bounding box center [1196, 717] width 37 height 37
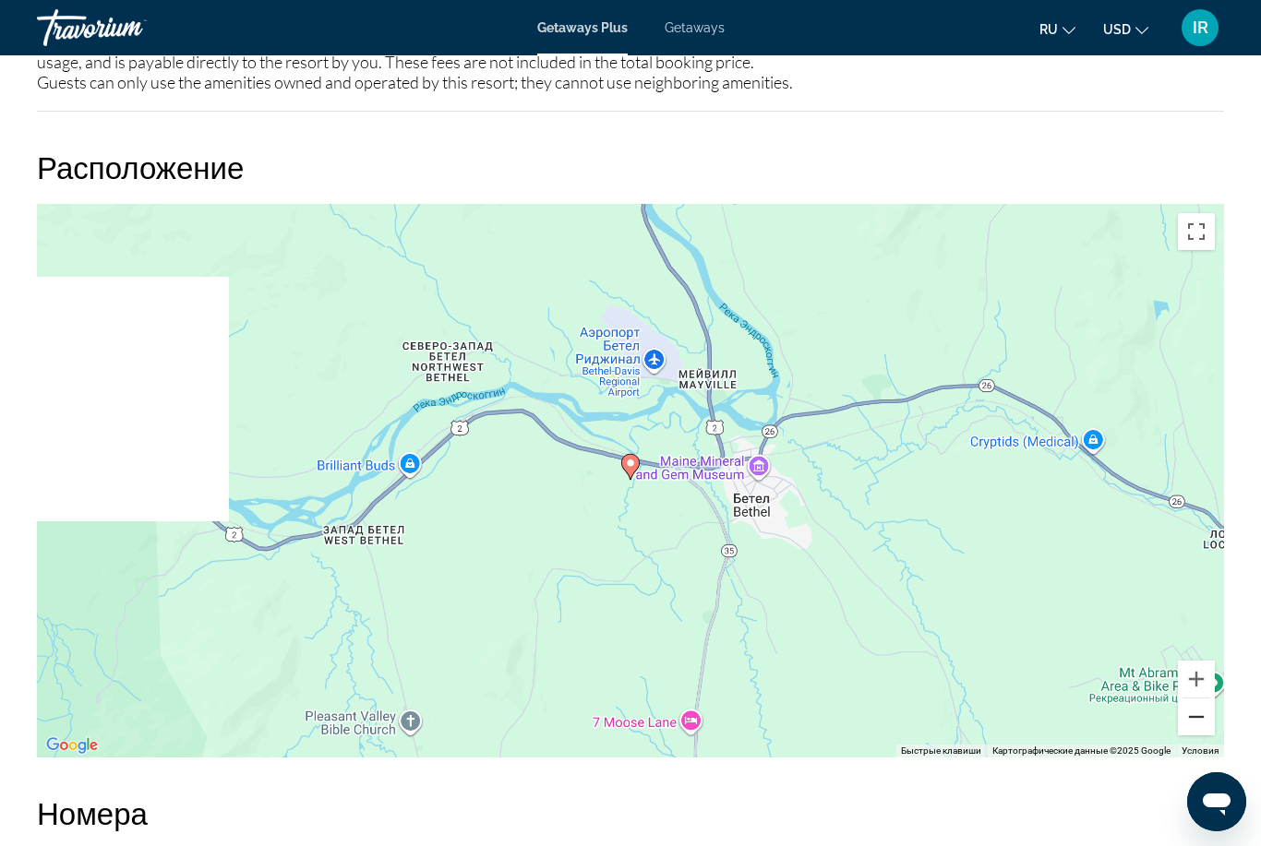
click at [1195, 725] on button "Уменьшить" at bounding box center [1196, 717] width 37 height 37
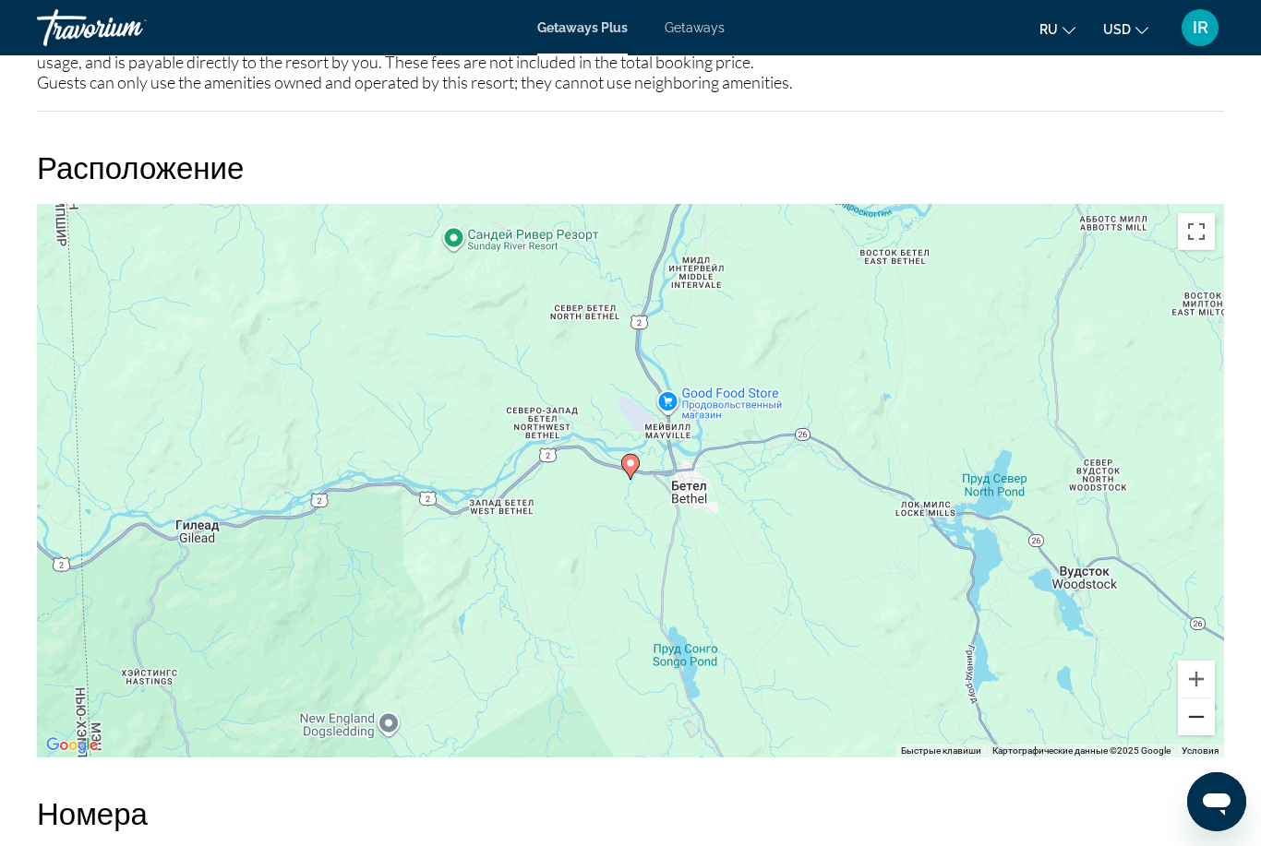
click at [1195, 732] on button "Уменьшить" at bounding box center [1196, 717] width 37 height 37
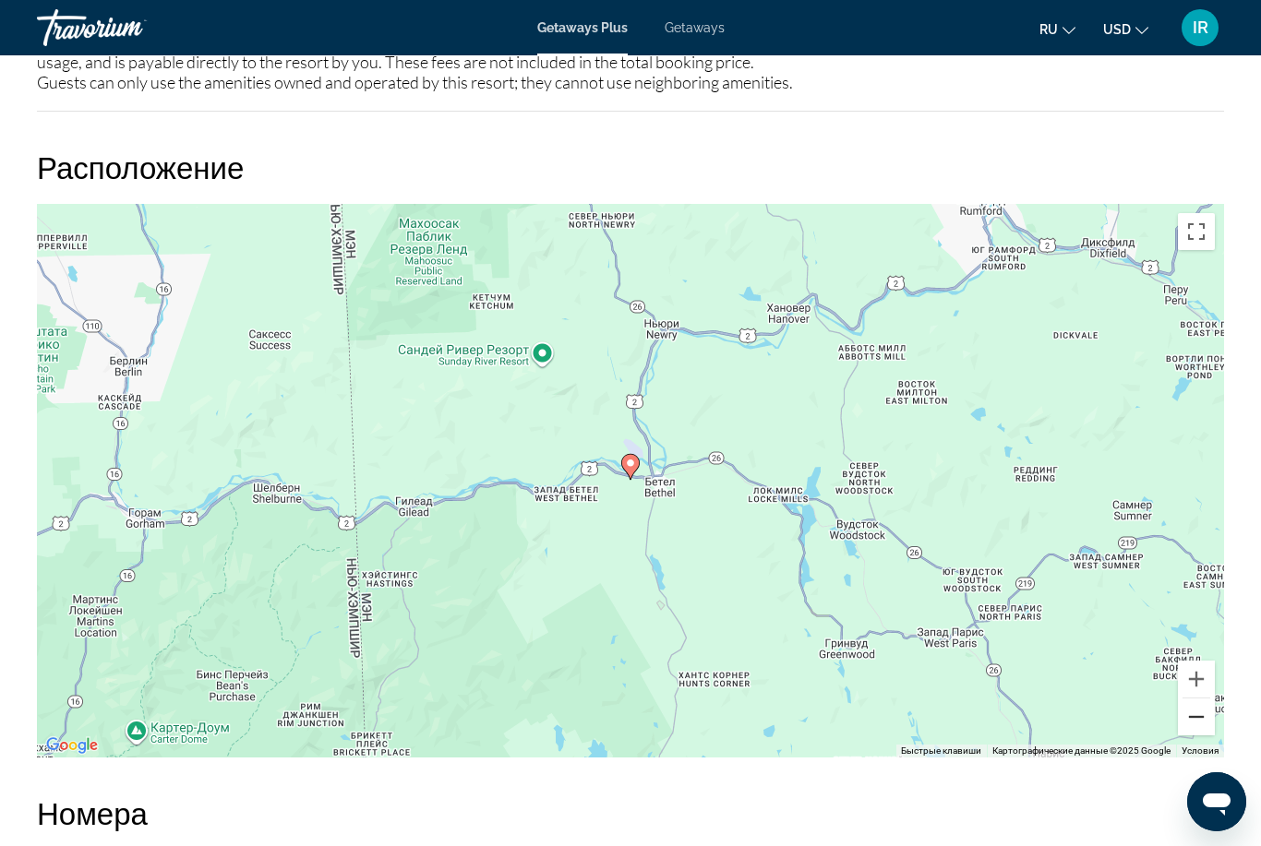
click at [1195, 734] on button "Уменьшить" at bounding box center [1196, 717] width 37 height 37
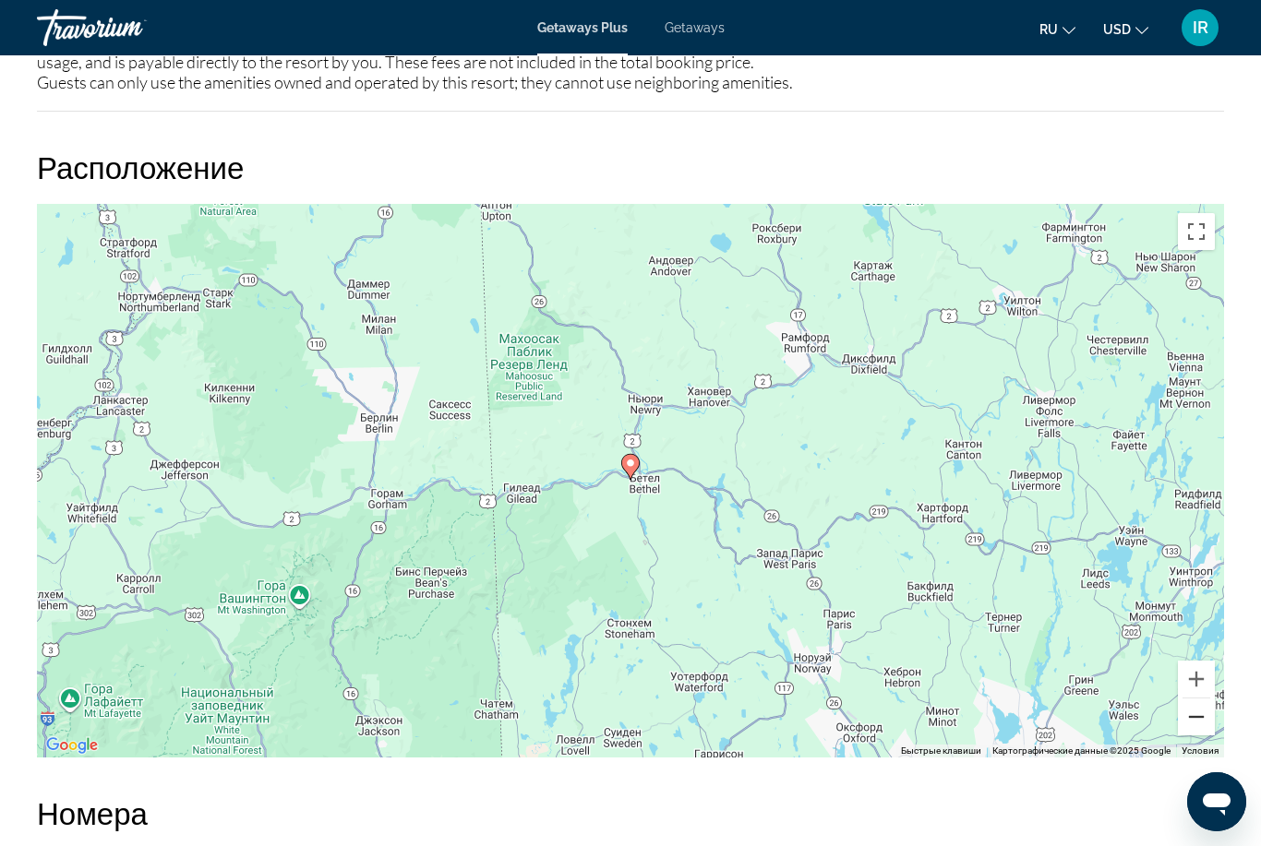
click at [1188, 733] on button "Уменьшить" at bounding box center [1196, 717] width 37 height 37
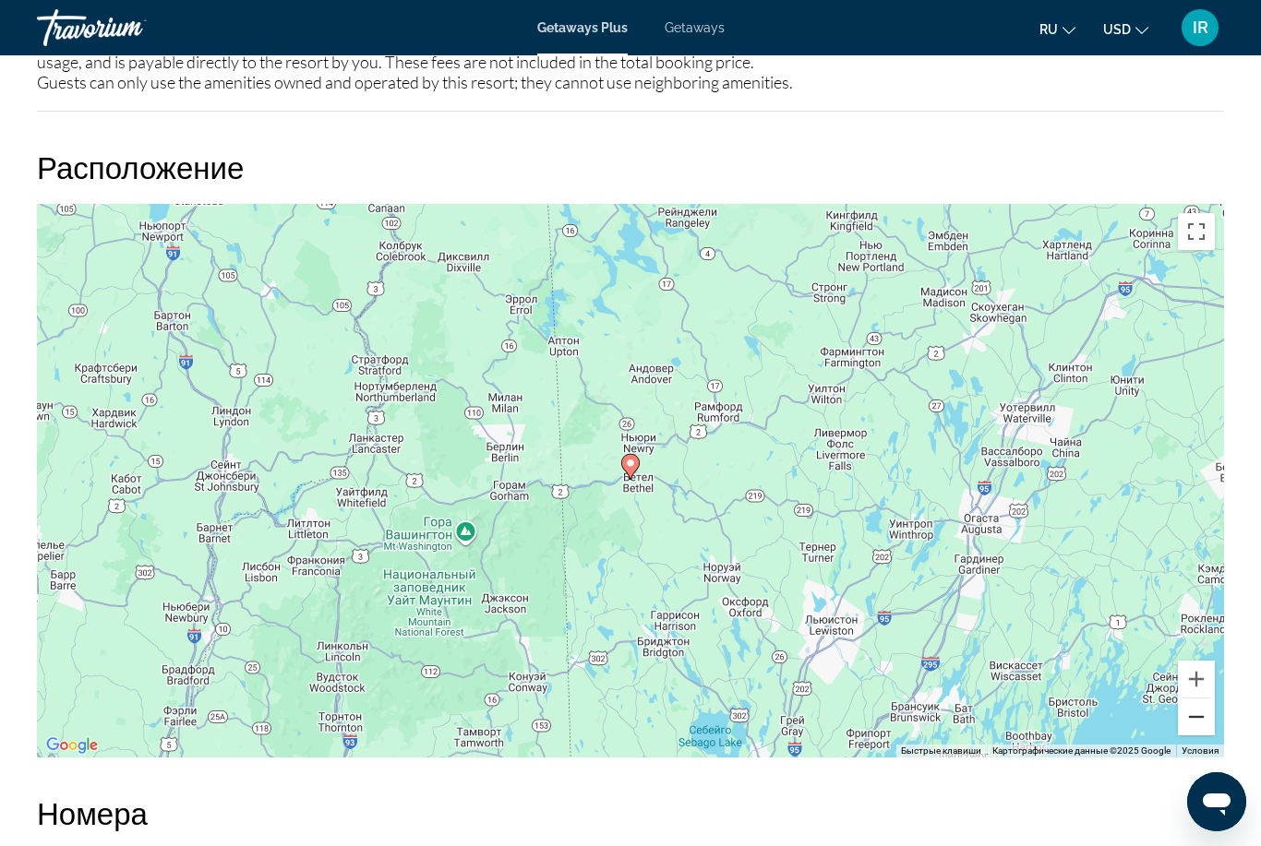
click at [1190, 732] on button "Уменьшить" at bounding box center [1196, 717] width 37 height 37
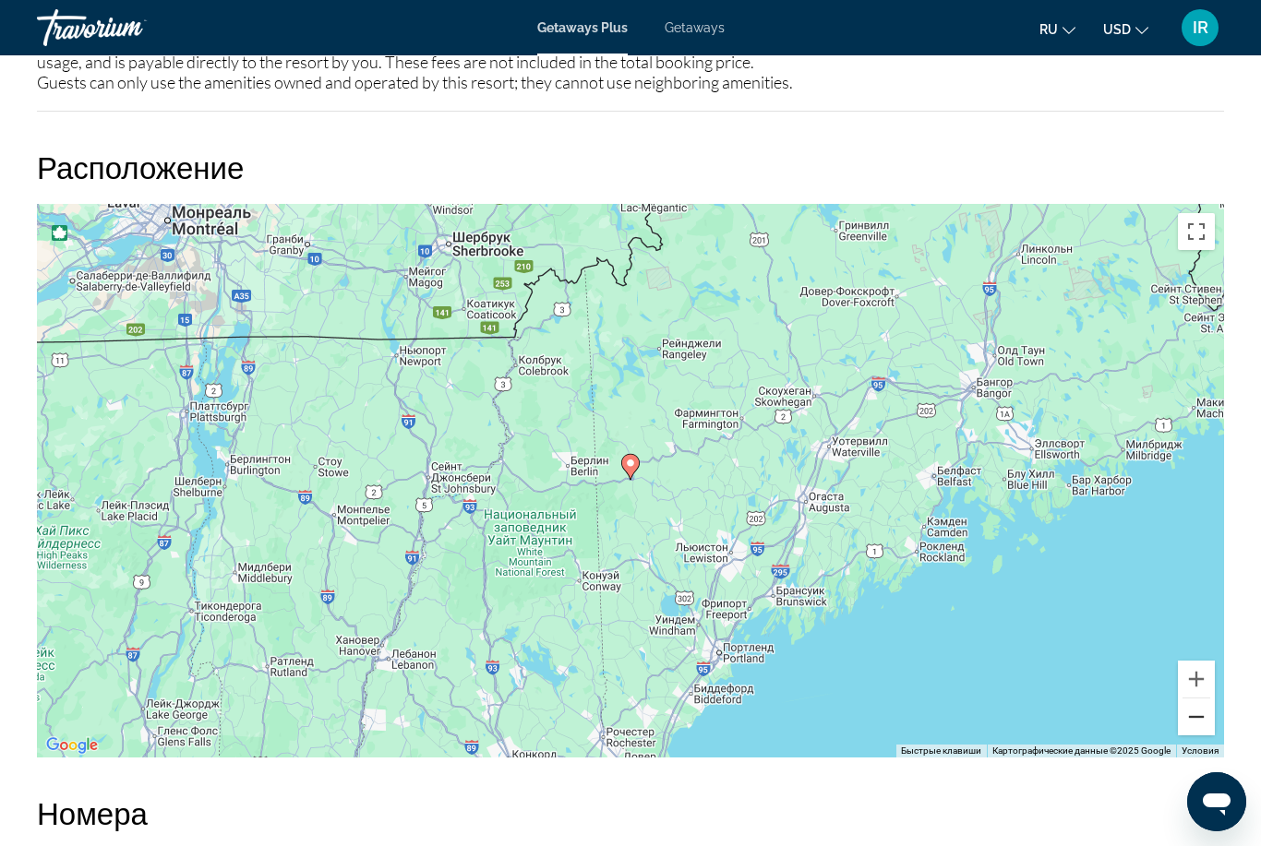
click at [1190, 733] on button "Уменьшить" at bounding box center [1196, 717] width 37 height 37
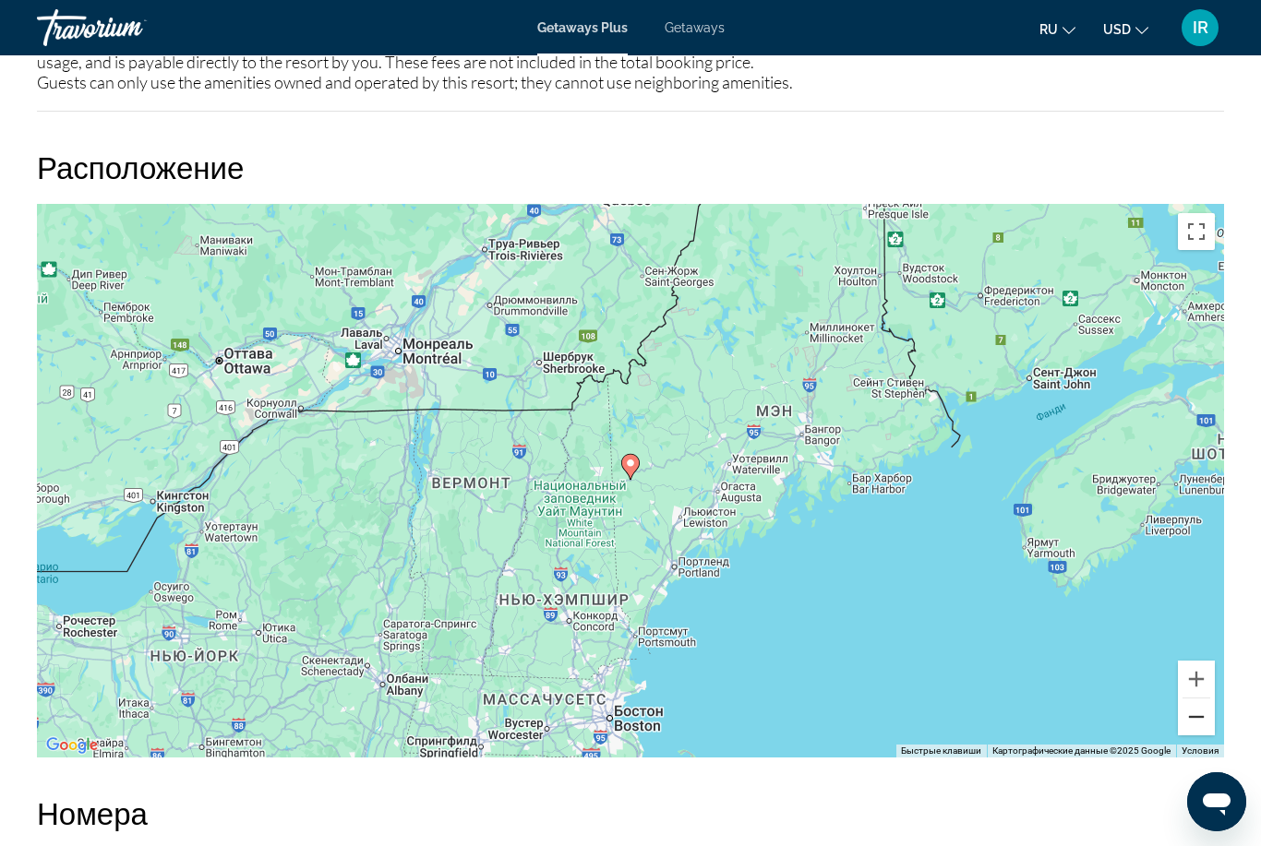
click at [1186, 725] on button "Уменьшить" at bounding box center [1196, 717] width 37 height 37
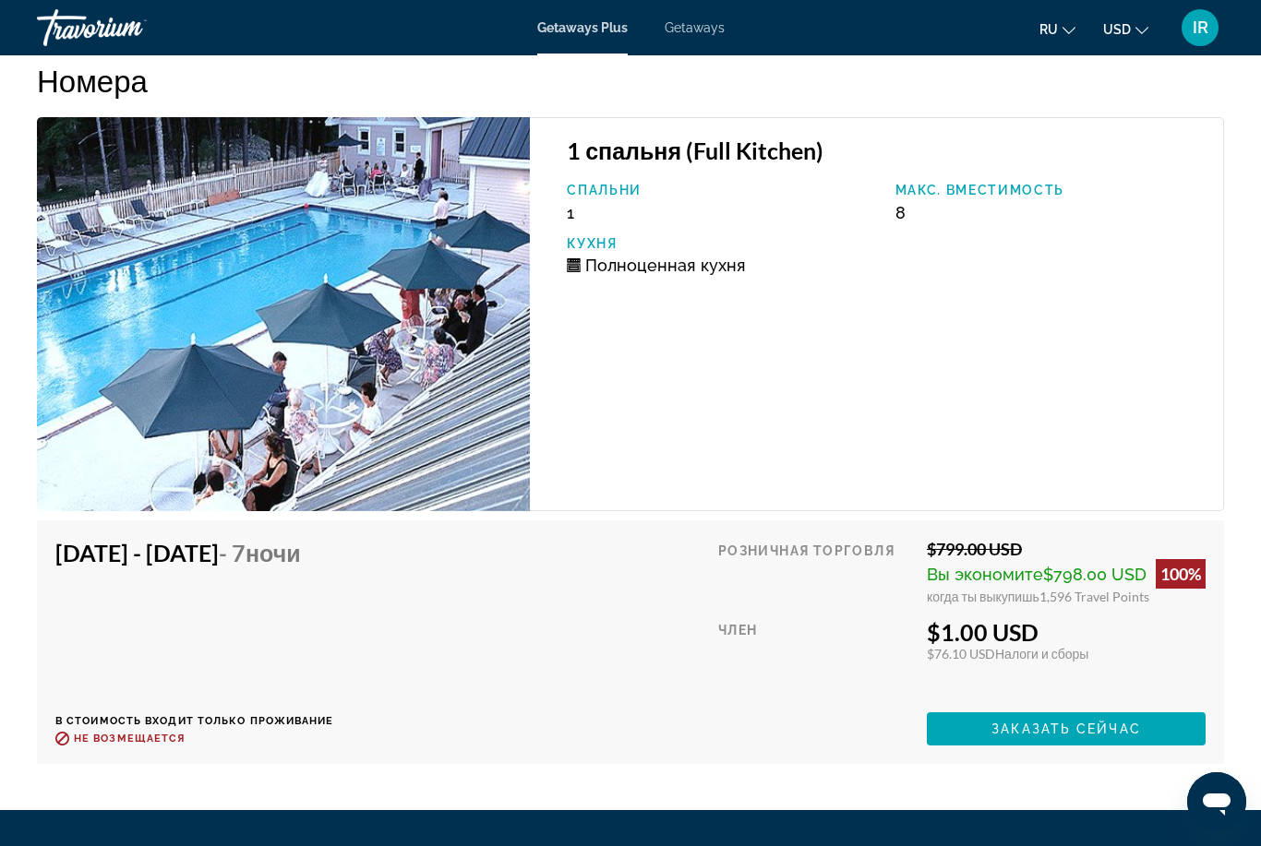
scroll to position [2980, 0]
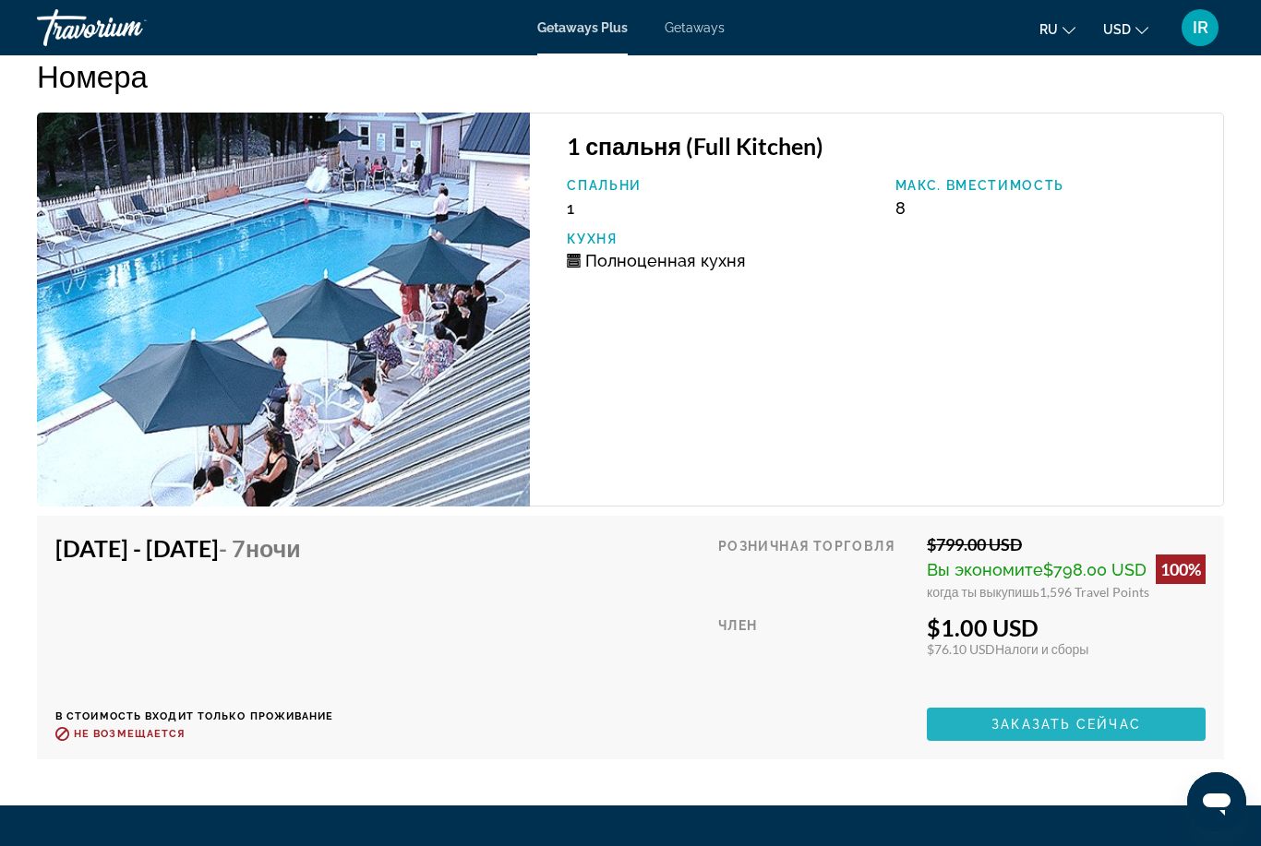
click at [1046, 711] on span "Main content" at bounding box center [1066, 724] width 279 height 44
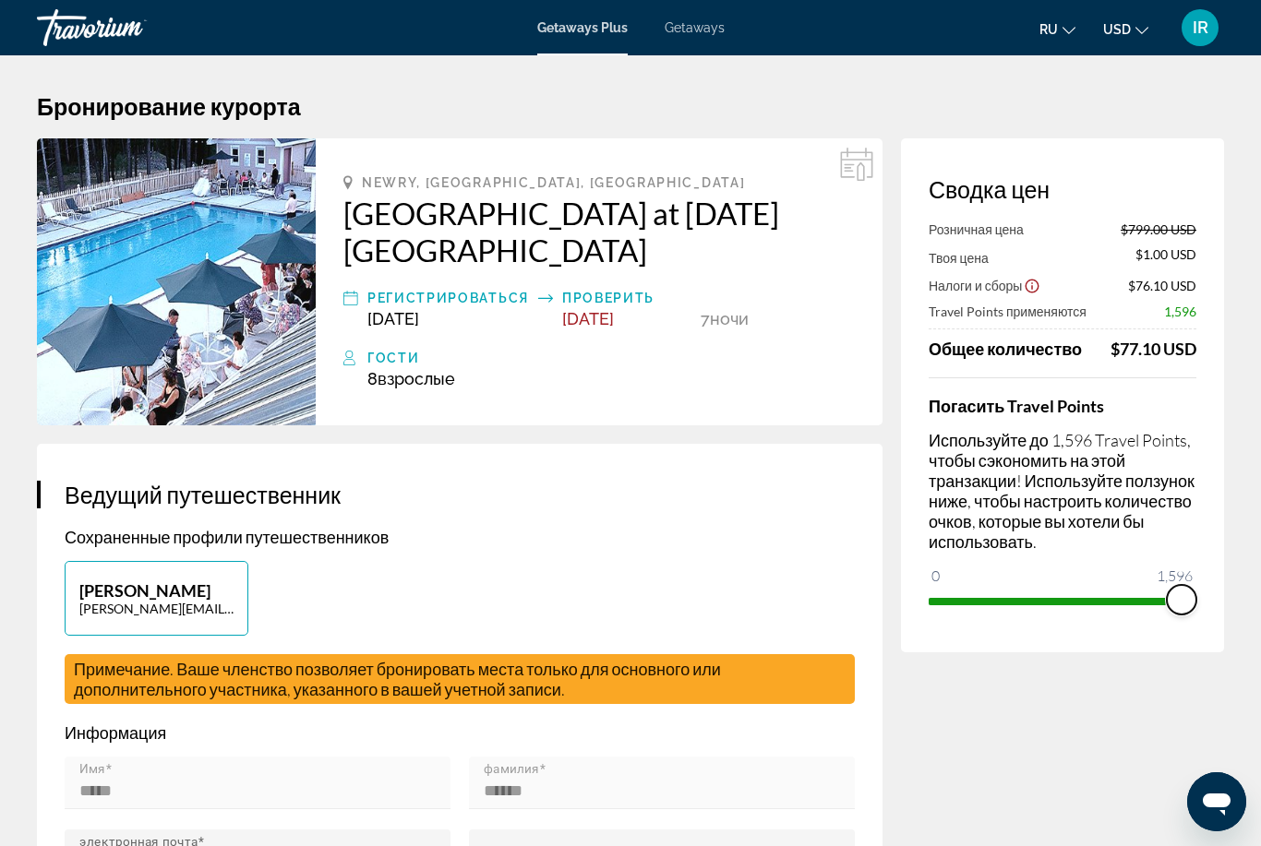
click at [1186, 607] on span "ngx-slider" at bounding box center [1181, 600] width 30 height 30
